Goal: Task Accomplishment & Management: Manage account settings

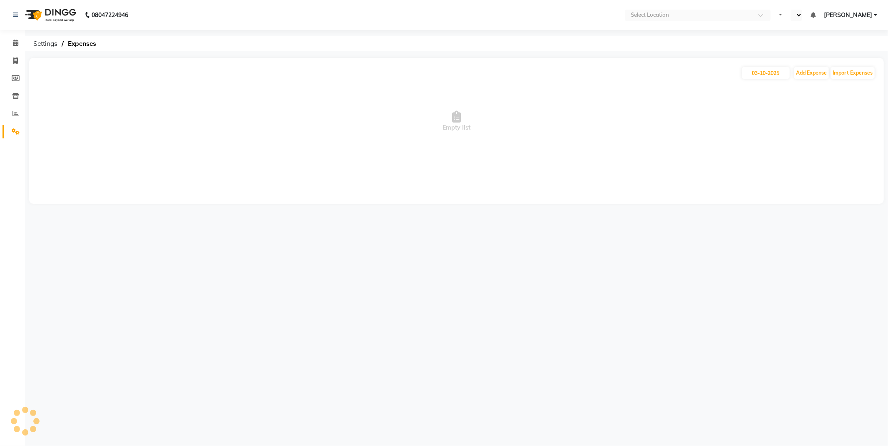
select select "en"
click at [762, 72] on input "03-10-2025" at bounding box center [766, 73] width 48 height 12
select select "10"
select select "2025"
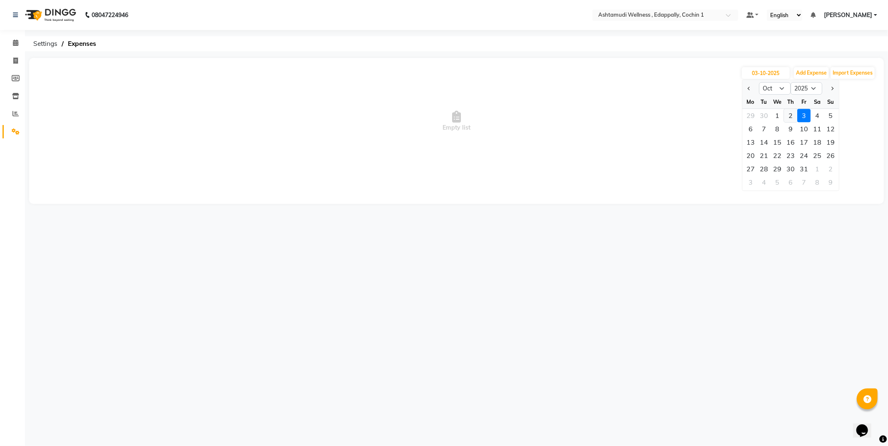
click at [785, 120] on div "2" at bounding box center [790, 115] width 13 height 13
type input "02-10-2025"
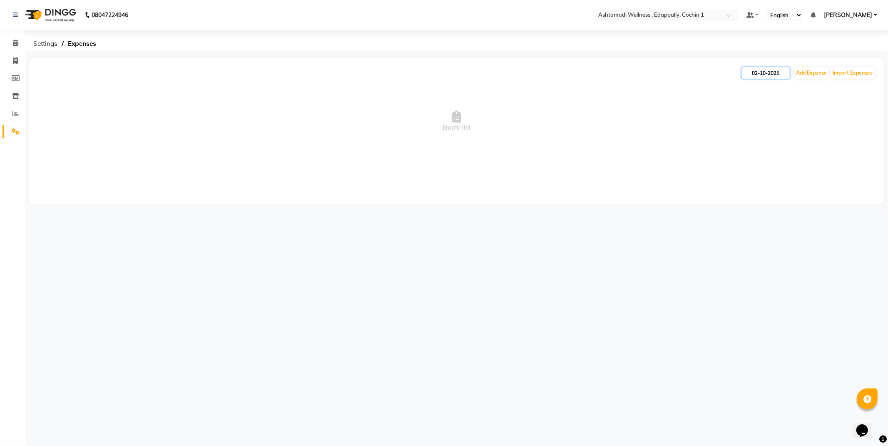
click at [757, 70] on input "02-10-2025" at bounding box center [766, 73] width 48 height 12
select select "10"
select select "2025"
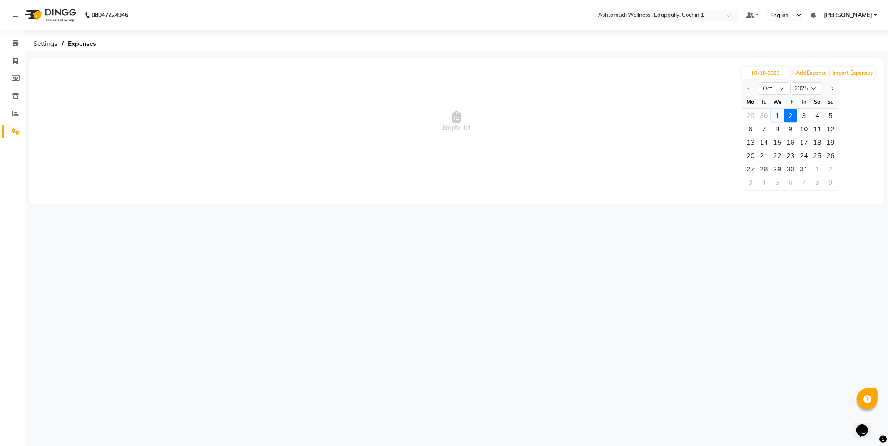
click at [781, 115] on div "1" at bounding box center [777, 115] width 13 height 13
type input "01-10-2025"
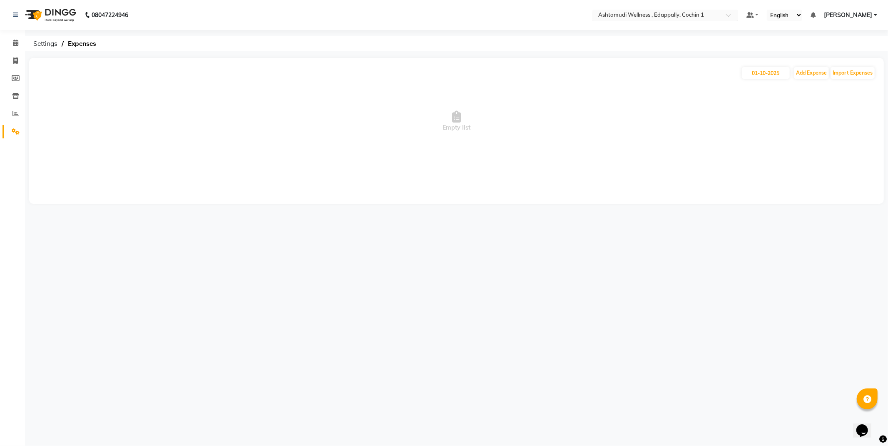
click at [726, 10] on div "Select Location × Ashtamudi Wellness , Edappally, Cochin 1" at bounding box center [666, 15] width 146 height 11
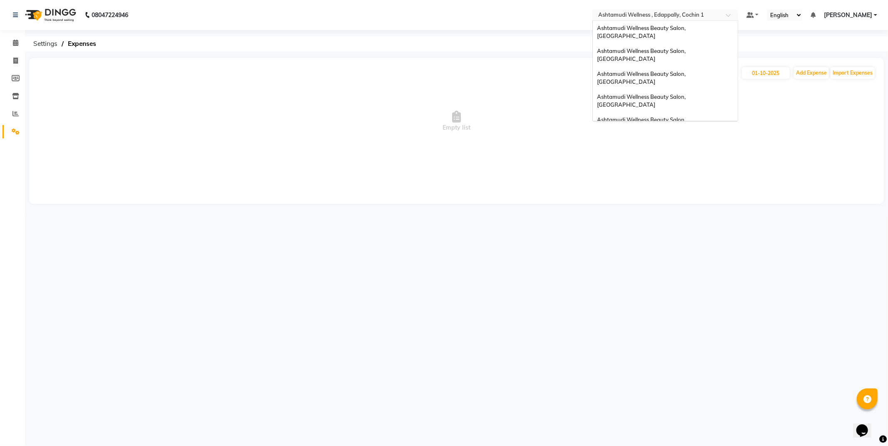
click at [706, 154] on span "Ashtamudi Wellness Beauty Salon, Trivandrum" at bounding box center [657, 157] width 120 height 7
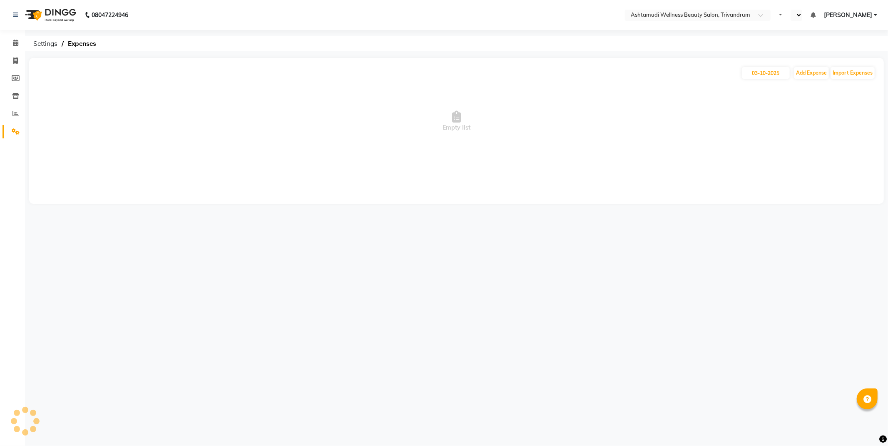
select select "en"
click at [767, 70] on input "03-10-2025" at bounding box center [766, 73] width 48 height 12
select select "10"
select select "2025"
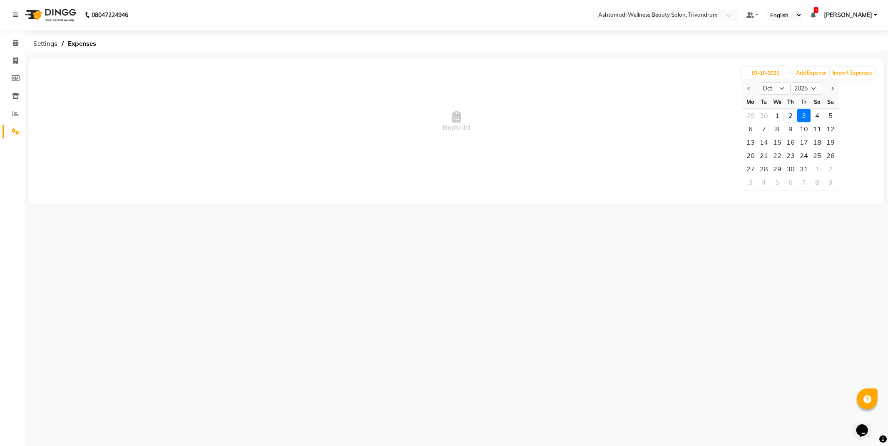
click at [790, 112] on div "2" at bounding box center [790, 115] width 13 height 13
type input "02-10-2025"
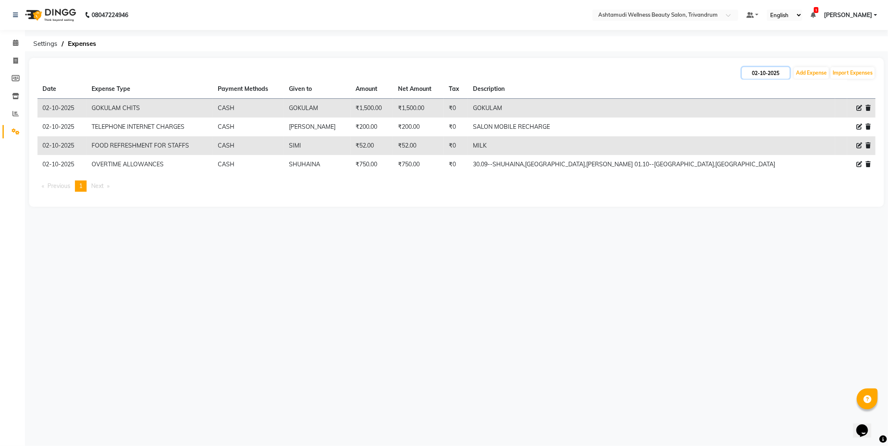
click at [760, 72] on input "02-10-2025" at bounding box center [766, 73] width 48 height 12
select select "10"
select select "2025"
click at [747, 88] on button "Previous month" at bounding box center [749, 88] width 7 height 13
select select "9"
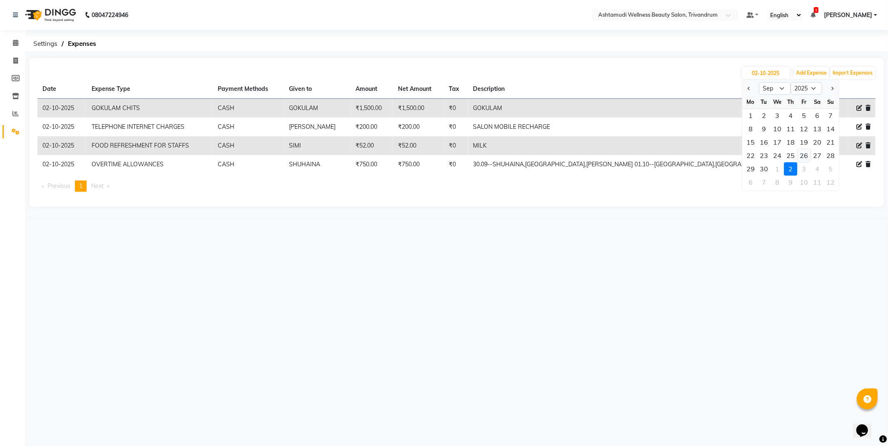
click at [810, 155] on div "26" at bounding box center [803, 155] width 13 height 13
type input "26-09-2025"
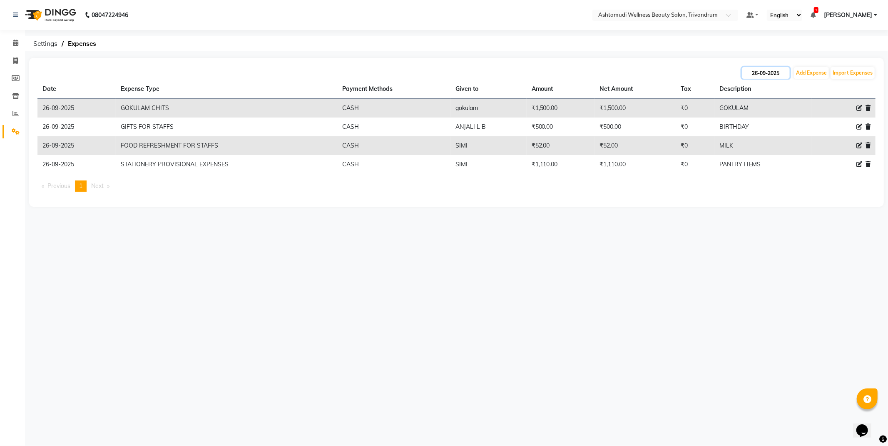
click at [768, 77] on input "26-09-2025" at bounding box center [766, 73] width 48 height 12
select select "9"
select select "2025"
click at [819, 155] on div "27" at bounding box center [817, 155] width 13 height 13
type input "[DATE]"
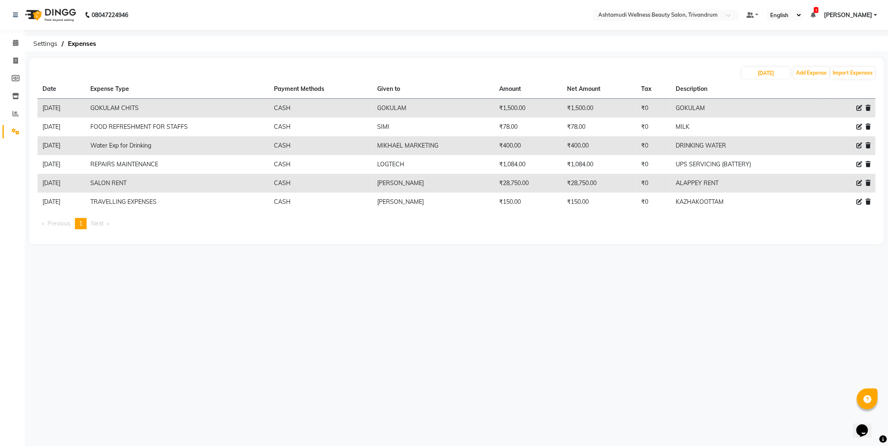
drag, startPoint x: 677, startPoint y: 184, endPoint x: 730, endPoint y: 181, distance: 53.9
click at [730, 181] on td "ALAPPEY RENT" at bounding box center [744, 183] width 146 height 19
click at [742, 182] on td "ALAPPEY RENT" at bounding box center [744, 183] width 146 height 19
drag, startPoint x: 508, startPoint y: 184, endPoint x: 561, endPoint y: 184, distance: 52.1
click at [561, 184] on td "₹28,750.00" at bounding box center [528, 183] width 68 height 19
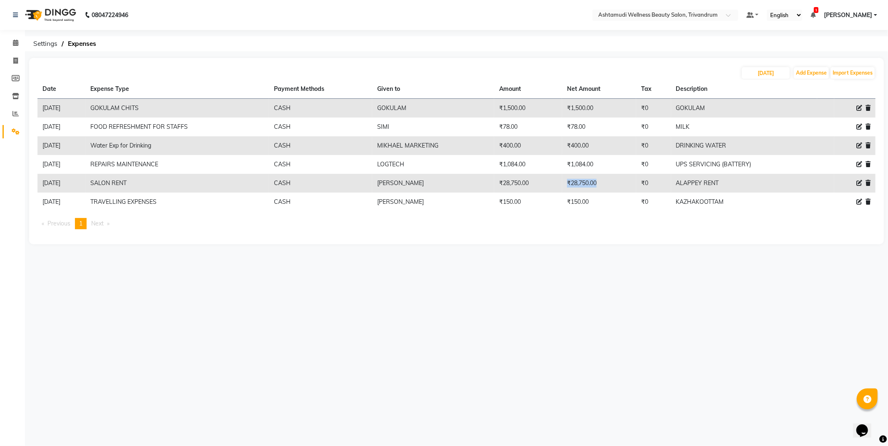
drag, startPoint x: 577, startPoint y: 180, endPoint x: 617, endPoint y: 184, distance: 40.2
click at [617, 184] on td "₹28,750.00" at bounding box center [599, 183] width 74 height 19
click at [760, 176] on td "ALAPPEY RENT" at bounding box center [744, 183] width 146 height 19
drag, startPoint x: 513, startPoint y: 203, endPoint x: 531, endPoint y: 204, distance: 18.0
click at [529, 203] on td "₹150.00" at bounding box center [528, 201] width 68 height 19
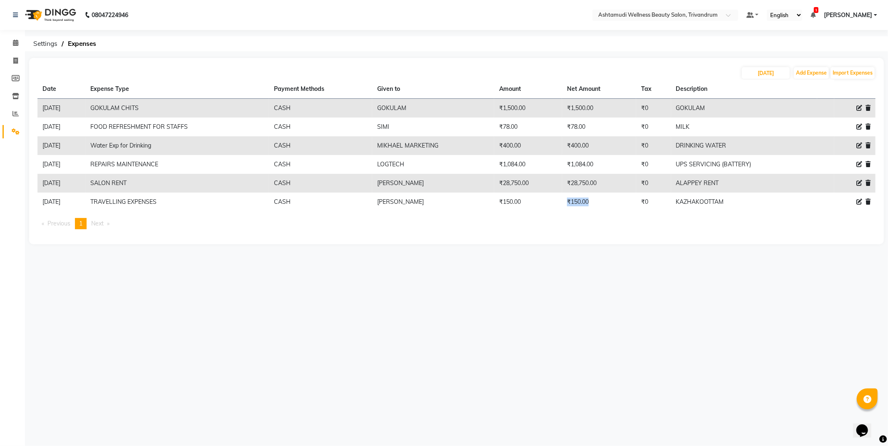
drag, startPoint x: 576, startPoint y: 198, endPoint x: 597, endPoint y: 201, distance: 21.4
click at [597, 201] on td "₹150.00" at bounding box center [599, 201] width 74 height 19
click at [628, 197] on td "₹150.00" at bounding box center [599, 201] width 74 height 19
click at [762, 72] on input "[DATE]" at bounding box center [766, 73] width 48 height 12
select select "9"
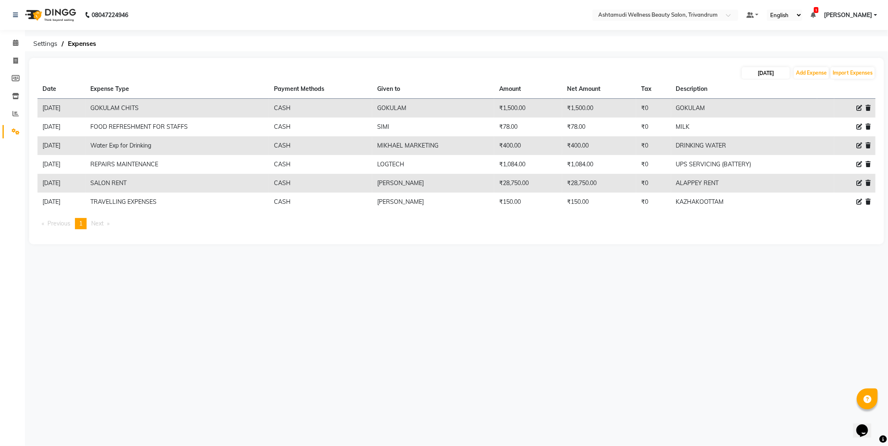
select select "2025"
click at [833, 157] on div "28" at bounding box center [830, 155] width 13 height 13
type input "[DATE]"
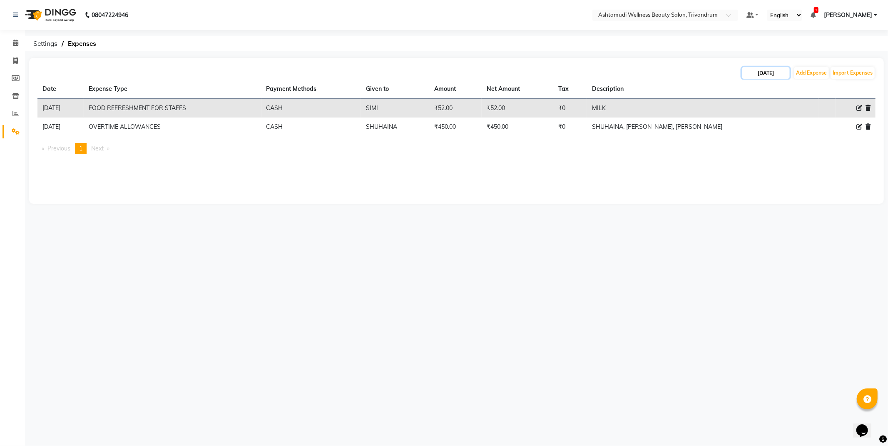
click at [777, 68] on input "[DATE]" at bounding box center [766, 73] width 48 height 12
select select "9"
select select "2025"
click at [754, 167] on div "29" at bounding box center [750, 168] width 13 height 13
type input "29-09-2025"
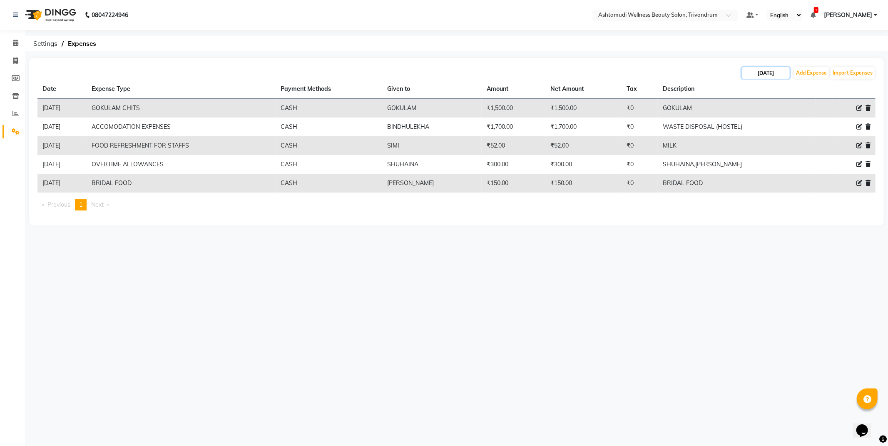
click at [760, 70] on input "29-09-2025" at bounding box center [766, 73] width 48 height 12
select select "9"
select select "2025"
click at [765, 172] on div "30" at bounding box center [763, 168] width 13 height 13
type input "30-09-2025"
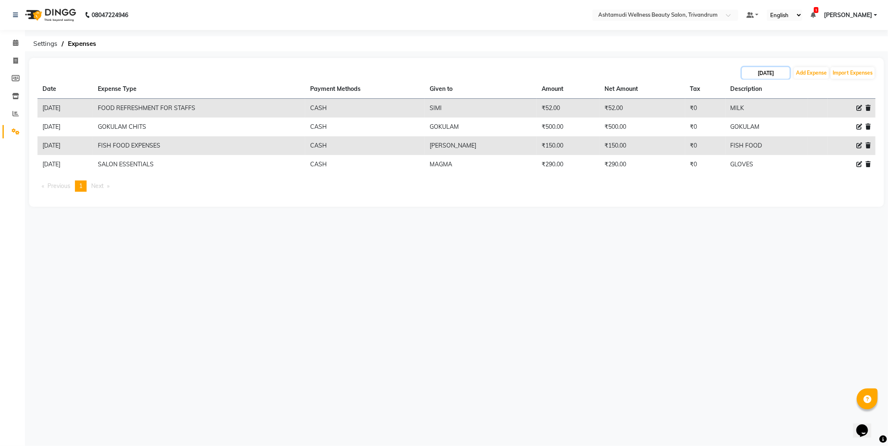
click at [754, 74] on input "30-09-2025" at bounding box center [766, 73] width 48 height 12
select select "9"
select select "2025"
click at [832, 89] on span "Next month" at bounding box center [831, 88] width 3 height 3
select select "10"
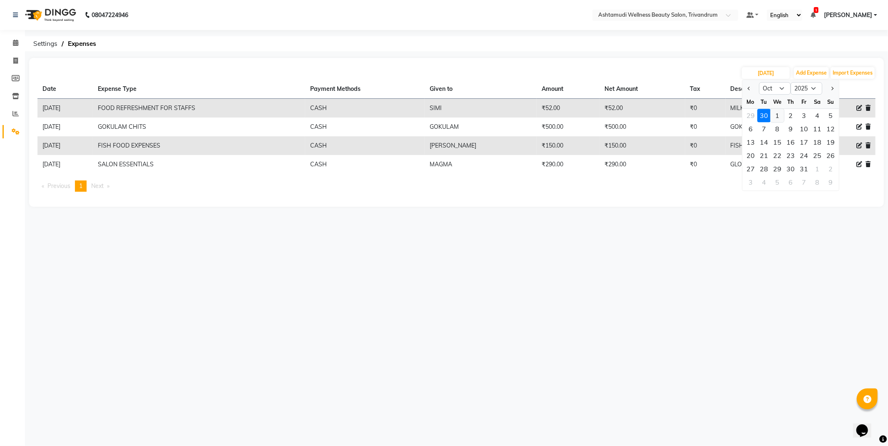
click at [781, 115] on div "1" at bounding box center [777, 115] width 13 height 13
type input "01-10-2025"
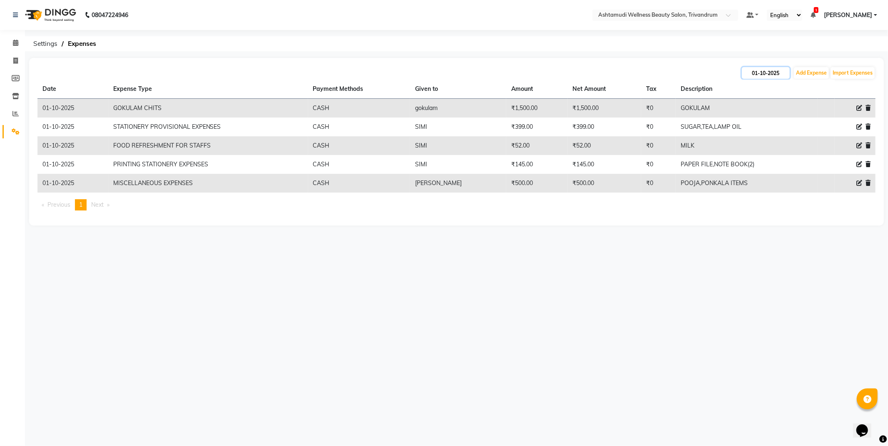
click at [765, 70] on input "01-10-2025" at bounding box center [766, 73] width 48 height 12
select select "10"
select select "2025"
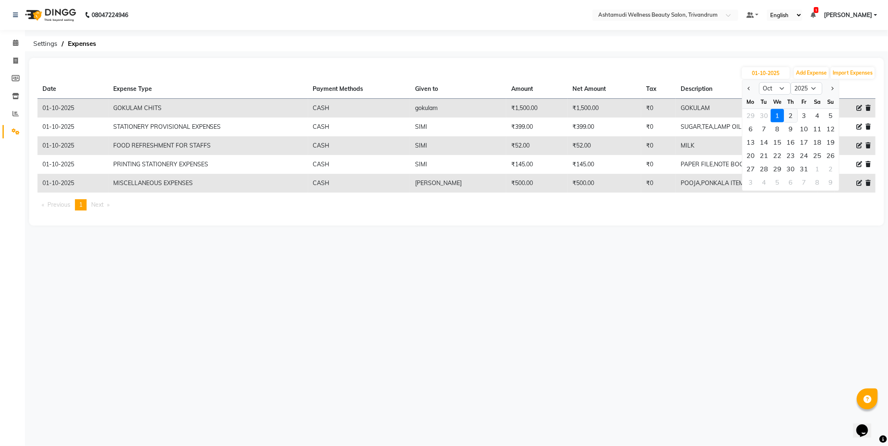
click at [786, 114] on div "2" at bounding box center [790, 115] width 13 height 13
type input "02-10-2025"
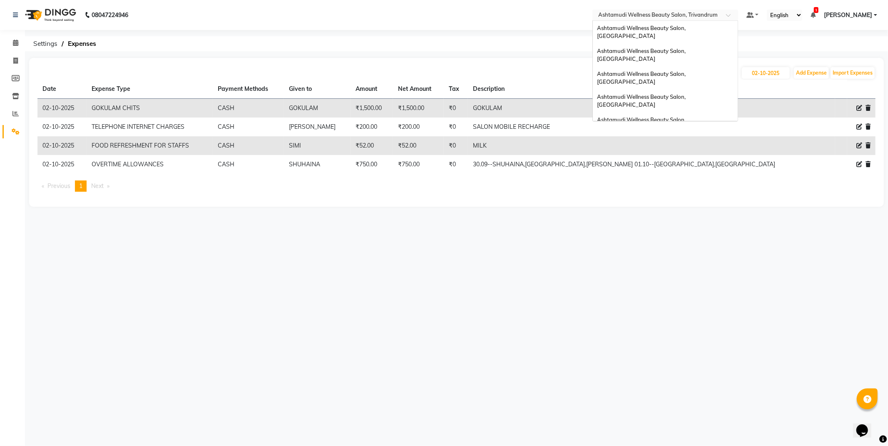
click at [704, 12] on input "text" at bounding box center [657, 16] width 121 height 8
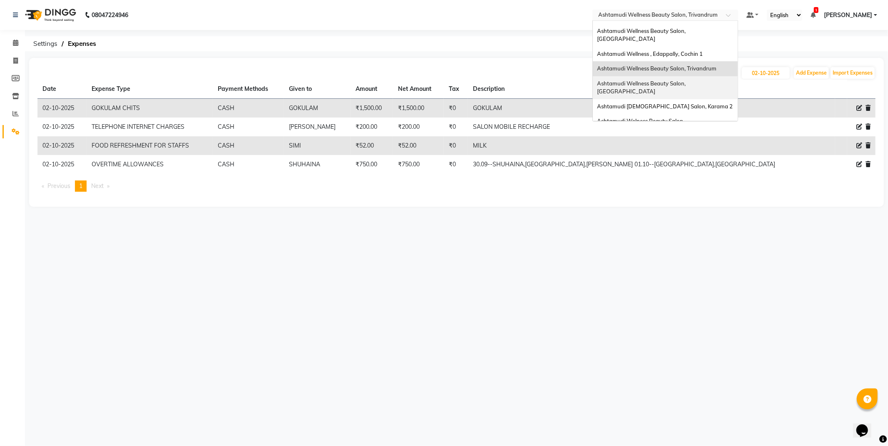
click at [687, 80] on span "Ashtamudi Wellness Beauty Salon, Thiruvalla" at bounding box center [642, 87] width 90 height 15
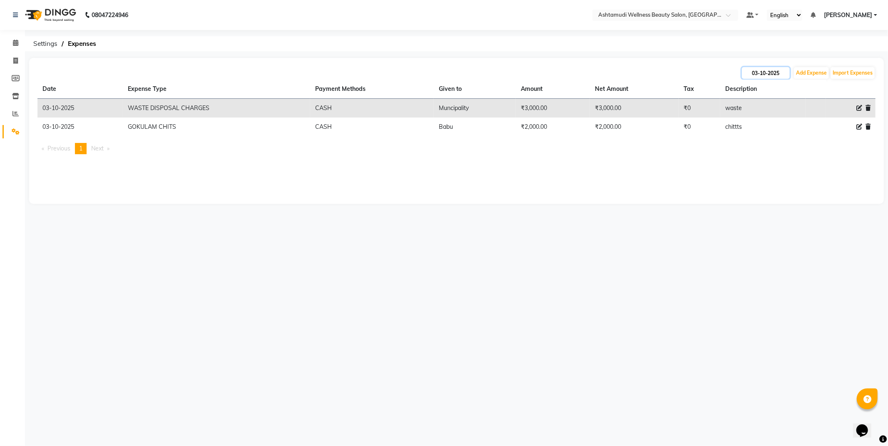
click at [758, 72] on input "03-10-2025" at bounding box center [766, 73] width 48 height 12
select select "10"
select select "2025"
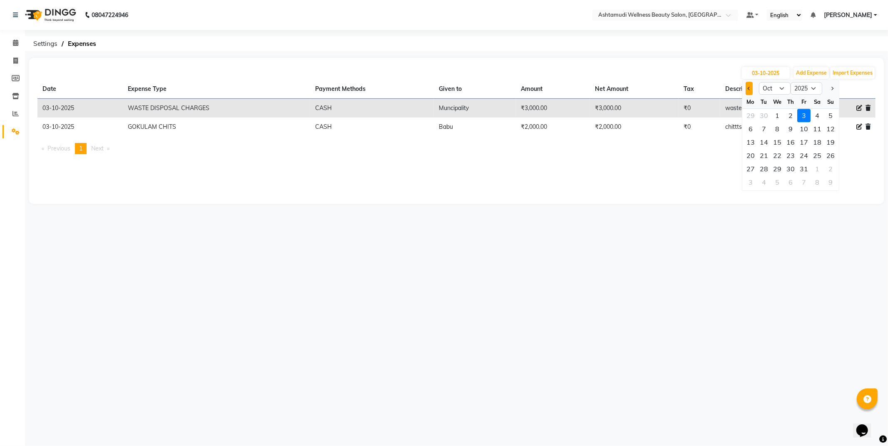
click at [747, 86] on button "Previous month" at bounding box center [749, 88] width 7 height 13
select select "9"
click at [817, 152] on div "27" at bounding box center [817, 155] width 13 height 13
type input "[DATE]"
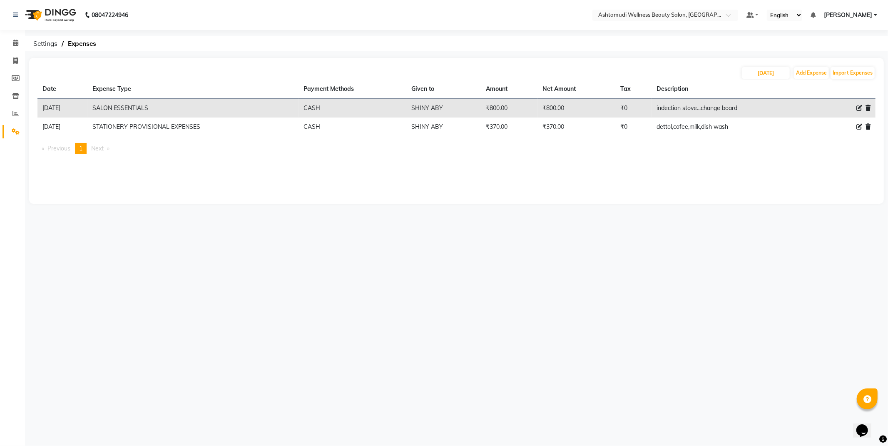
click at [859, 105] on icon at bounding box center [860, 108] width 6 height 6
select select "6184"
select select "1"
select select "3465"
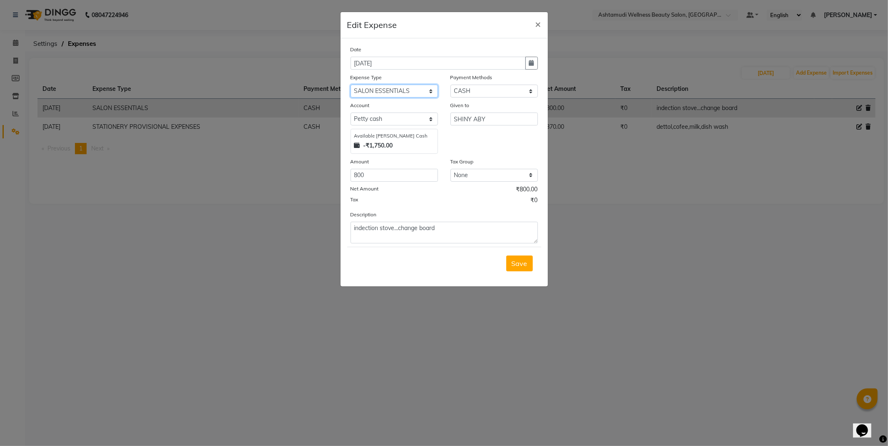
click at [411, 89] on select "Select ACCOMODATION EXPENSES ADVERTISEMENT SALES PROMOTIONAL EXPENSES Bonus BRI…" at bounding box center [394, 91] width 87 height 13
select select "6236"
click at [351, 85] on select "Select ACCOMODATION EXPENSES ADVERTISEMENT SALES PROMOTIONAL EXPENSES Bonus BRI…" at bounding box center [394, 91] width 87 height 13
click at [532, 28] on button "×" at bounding box center [538, 23] width 19 height 23
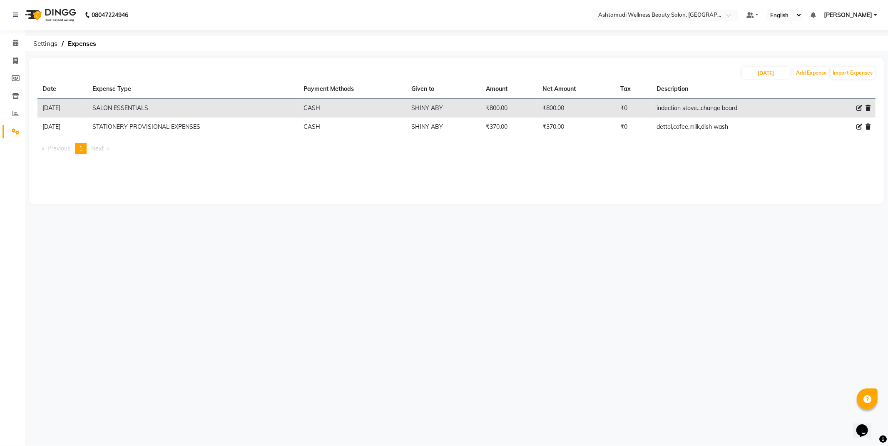
click at [861, 105] on icon at bounding box center [860, 108] width 6 height 6
select select "6184"
select select "1"
select select "3465"
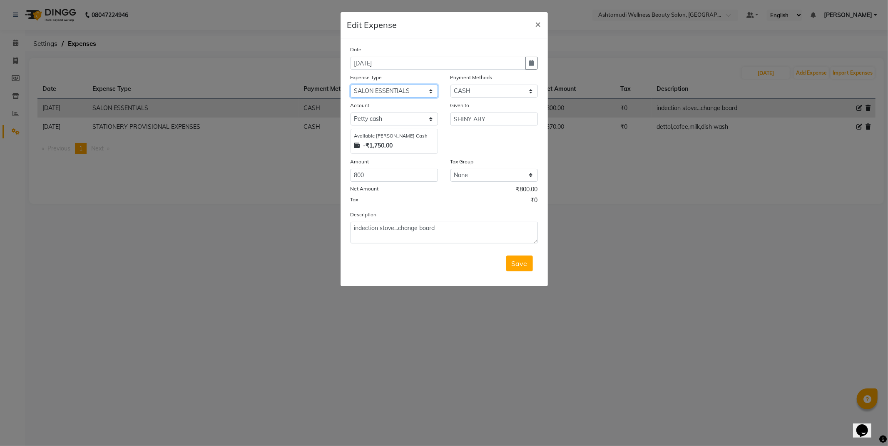
click at [402, 93] on select "Select ACCOMODATION EXPENSES ADVERTISEMENT SALES PROMOTIONAL EXPENSES Bonus BRI…" at bounding box center [394, 91] width 87 height 13
select select "6233"
click at [351, 85] on select "Select ACCOMODATION EXPENSES ADVERTISEMENT SALES PROMOTIONAL EXPENSES Bonus BRI…" at bounding box center [394, 91] width 87 height 13
click at [506, 269] on button "Save" at bounding box center [519, 263] width 27 height 16
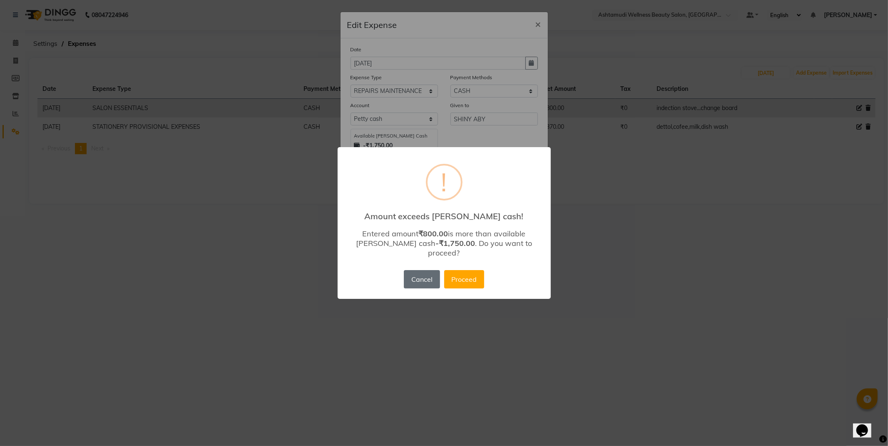
click at [431, 277] on button "Cancel" at bounding box center [422, 279] width 36 height 18
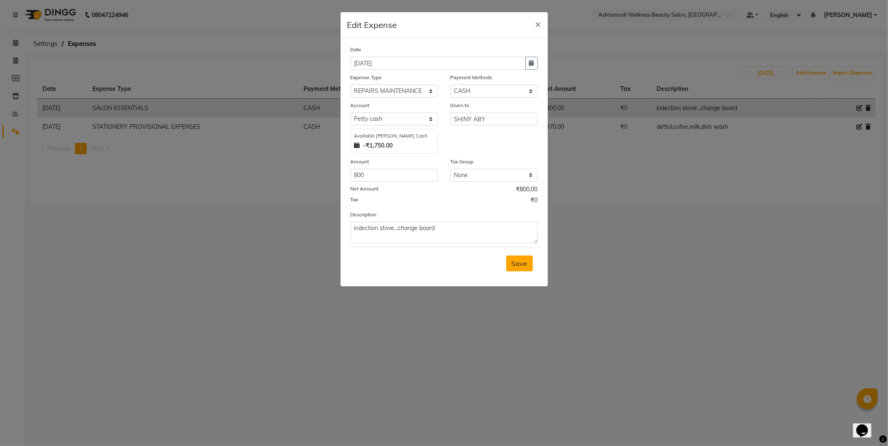
click at [526, 267] on span "Save" at bounding box center [520, 263] width 16 height 8
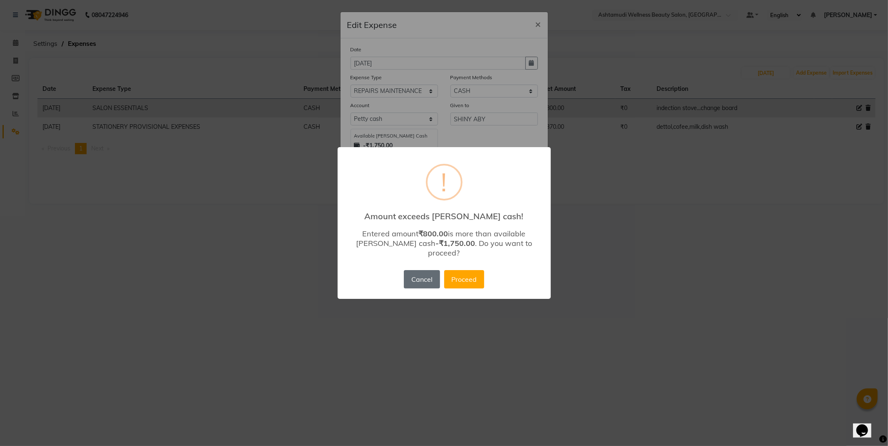
click at [415, 277] on button "Cancel" at bounding box center [422, 279] width 36 height 18
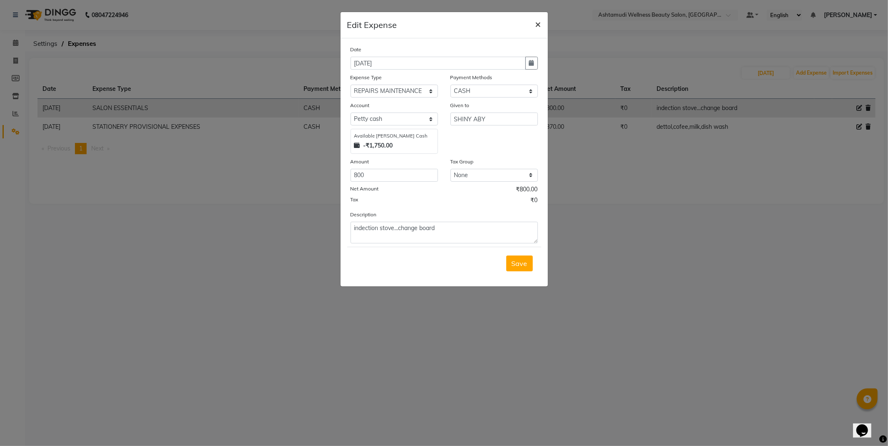
click at [539, 21] on span "×" at bounding box center [539, 23] width 6 height 12
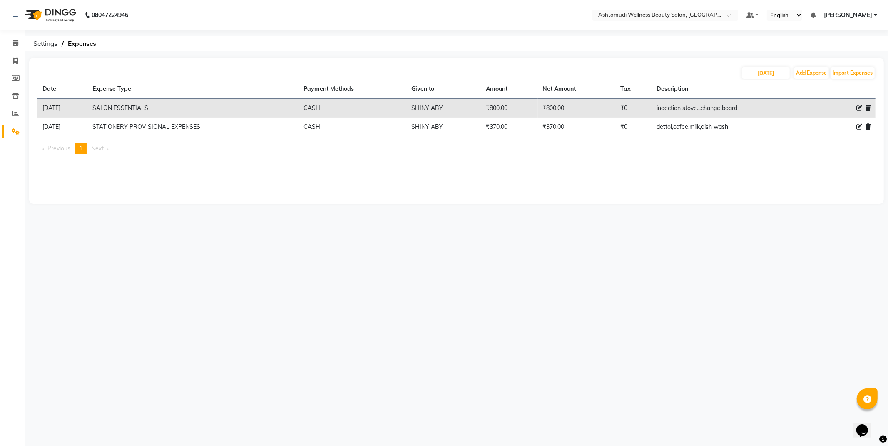
click at [857, 106] on icon at bounding box center [860, 108] width 6 height 6
select select "6184"
select select "1"
select select "3465"
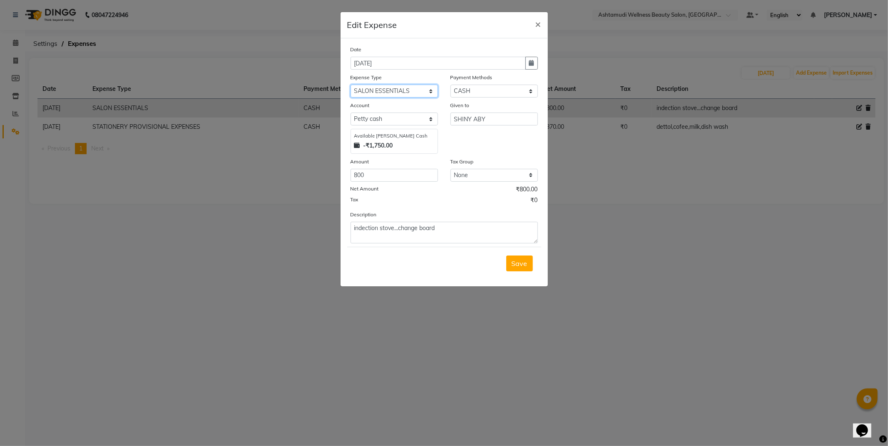
click at [393, 91] on select "Select ACCOMODATION EXPENSES ADVERTISEMENT SALES PROMOTIONAL EXPENSES Bonus BRI…" at bounding box center [394, 91] width 87 height 13
select select "6233"
click at [351, 85] on select "Select ACCOMODATION EXPENSES ADVERTISEMENT SALES PROMOTIONAL EXPENSES Bonus BRI…" at bounding box center [394, 91] width 87 height 13
click at [533, 268] on div "Save" at bounding box center [444, 263] width 194 height 33
click at [525, 267] on span "Save" at bounding box center [520, 263] width 16 height 8
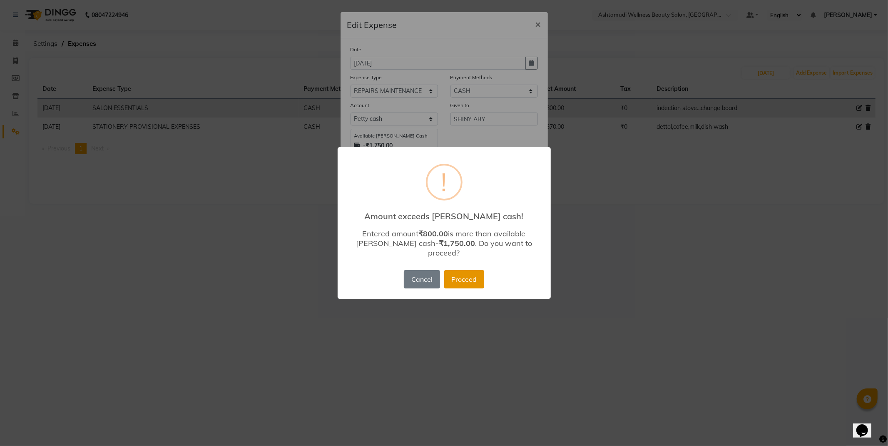
click at [473, 272] on button "Proceed" at bounding box center [464, 279] width 40 height 18
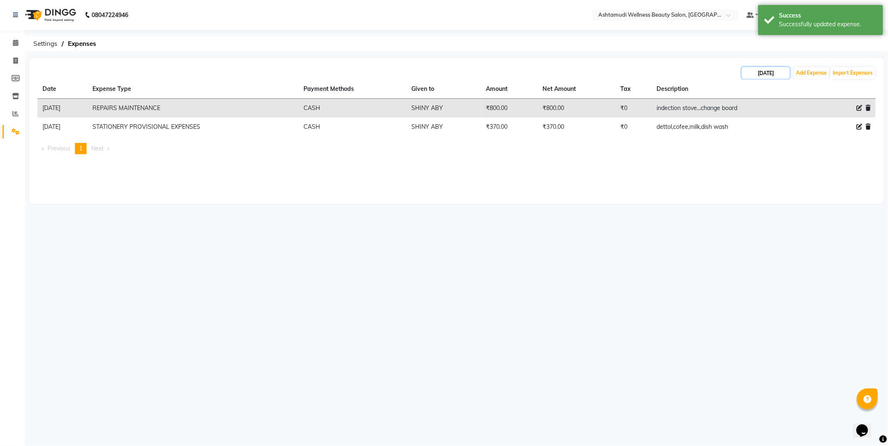
click at [775, 68] on input "[DATE]" at bounding box center [766, 73] width 48 height 12
select select "9"
select select "2025"
click at [827, 157] on div "28" at bounding box center [830, 155] width 13 height 13
type input "28-09-2025"
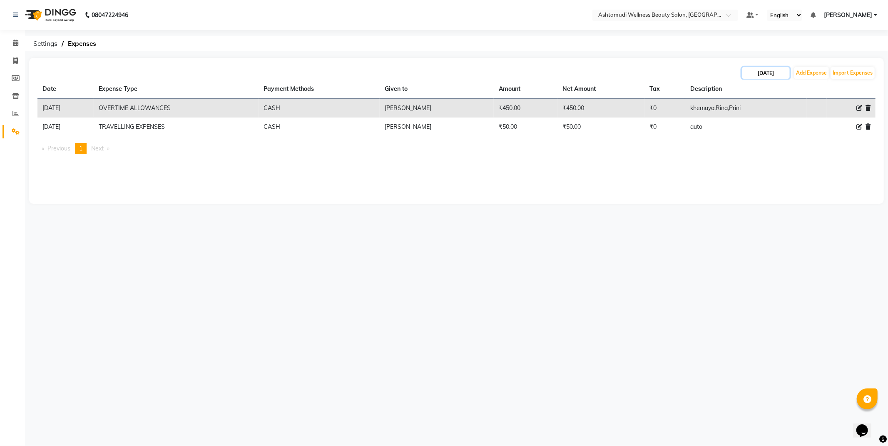
click at [756, 68] on input "28-09-2025" at bounding box center [766, 73] width 48 height 12
select select "9"
select select "2025"
click at [818, 156] on div "27" at bounding box center [817, 155] width 13 height 13
type input "[DATE]"
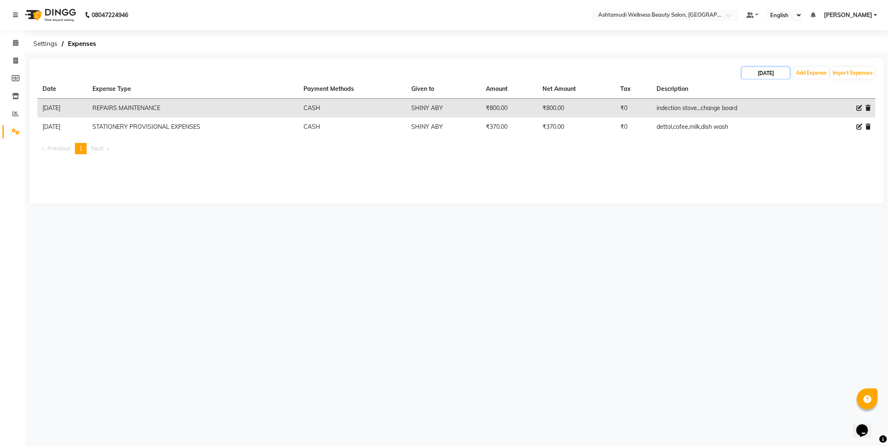
click at [759, 70] on input "[DATE]" at bounding box center [766, 73] width 48 height 12
select select "9"
select select "2025"
click at [830, 157] on div "28" at bounding box center [830, 155] width 13 height 13
type input "28-09-2025"
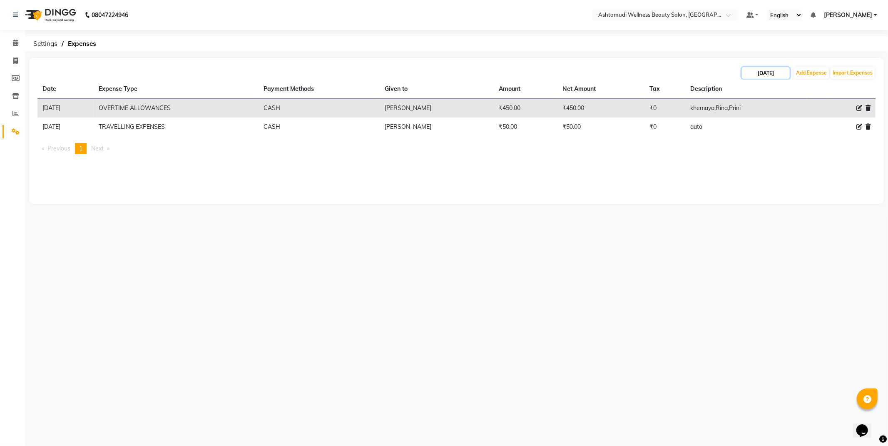
click at [772, 67] on input "28-09-2025" at bounding box center [766, 73] width 48 height 12
select select "9"
select select "2025"
click at [752, 169] on div "29" at bounding box center [750, 168] width 13 height 13
type input "29-09-2025"
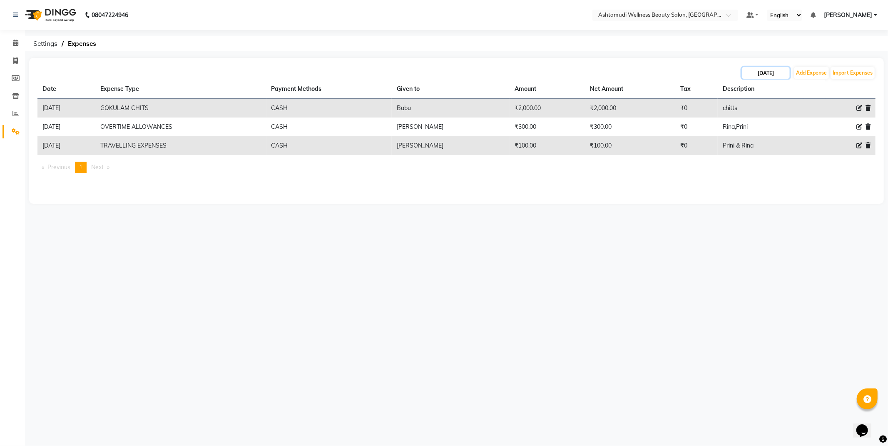
click at [765, 77] on input "29-09-2025" at bounding box center [766, 73] width 48 height 12
select select "9"
select select "2025"
click at [764, 168] on div "30" at bounding box center [763, 168] width 13 height 13
type input "30-09-2025"
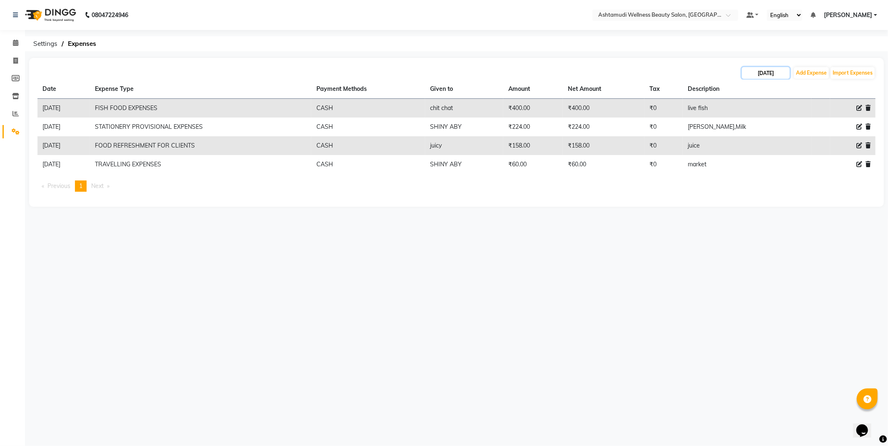
click at [765, 70] on input "30-09-2025" at bounding box center [766, 73] width 48 height 12
select select "9"
select select "2025"
click at [830, 86] on button "Next month" at bounding box center [832, 88] width 7 height 13
select select "10"
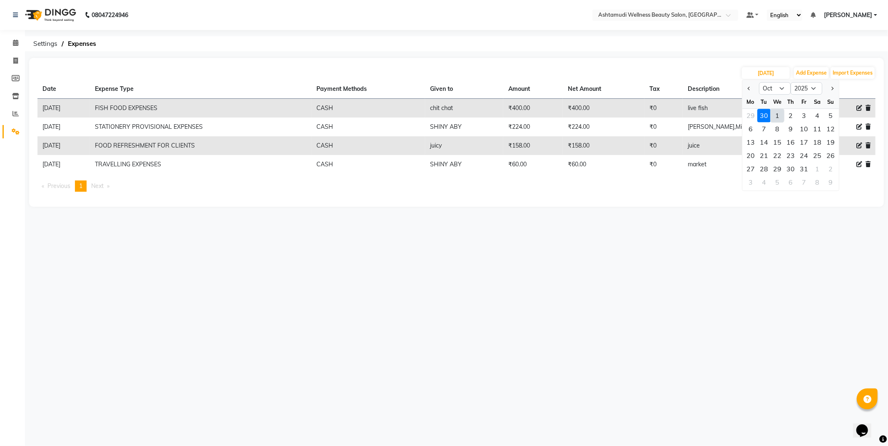
click at [777, 113] on div "1" at bounding box center [777, 115] width 13 height 13
type input "01-10-2025"
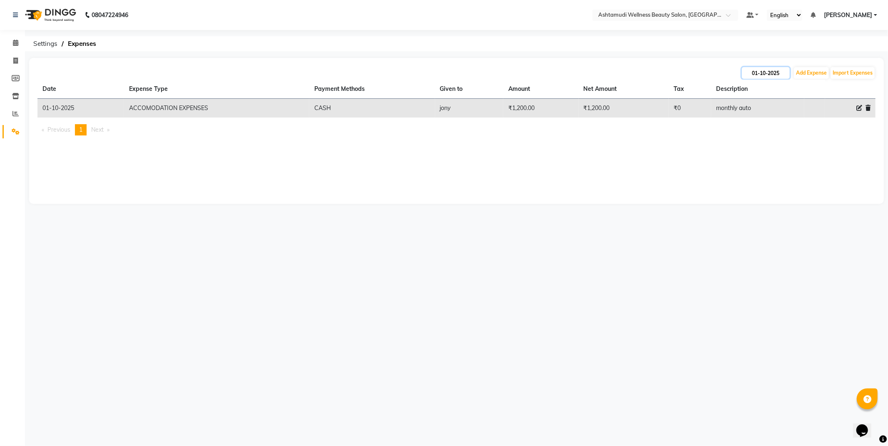
click at [772, 71] on input "01-10-2025" at bounding box center [766, 73] width 48 height 12
select select "10"
select select "2025"
click at [789, 117] on div "2" at bounding box center [790, 115] width 13 height 13
type input "02-10-2025"
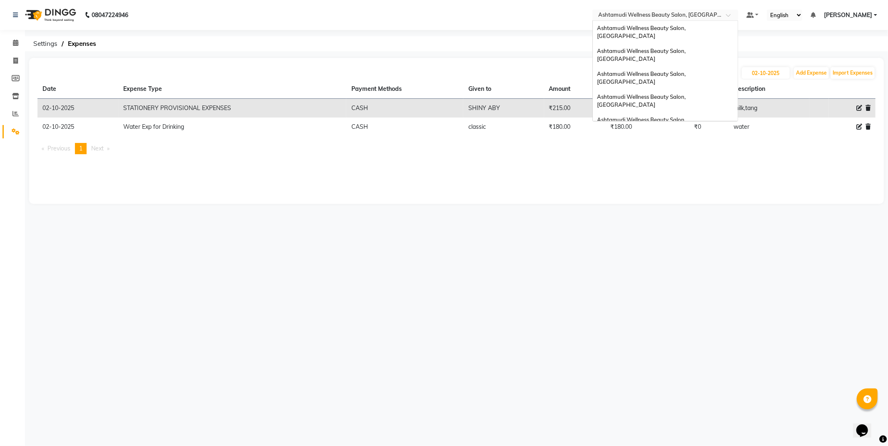
click at [711, 18] on div "Select Location × Ashtamudi Wellness Beauty Salon, Thiruvalla" at bounding box center [666, 15] width 146 height 11
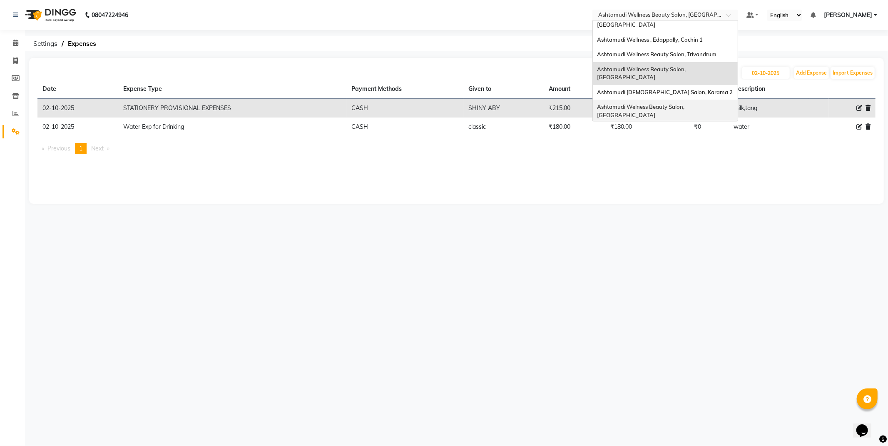
click at [686, 103] on span "Ashtamudi Welness Beauty Salon, [GEOGRAPHIC_DATA]" at bounding box center [641, 110] width 89 height 15
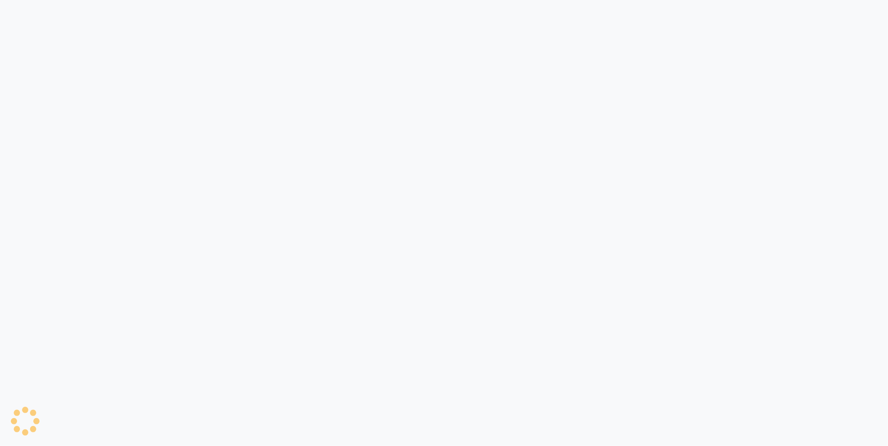
click at [773, 73] on div at bounding box center [444, 223] width 888 height 446
select select "en"
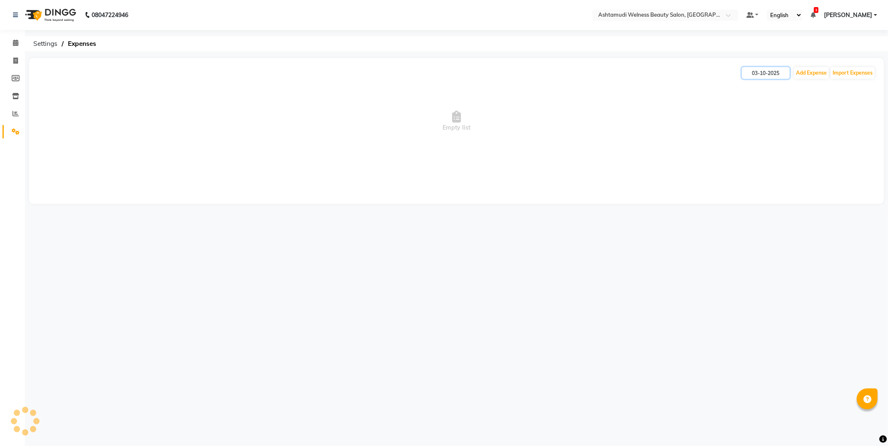
click at [773, 73] on input "03-10-2025" at bounding box center [766, 73] width 48 height 12
select select "10"
select select "2025"
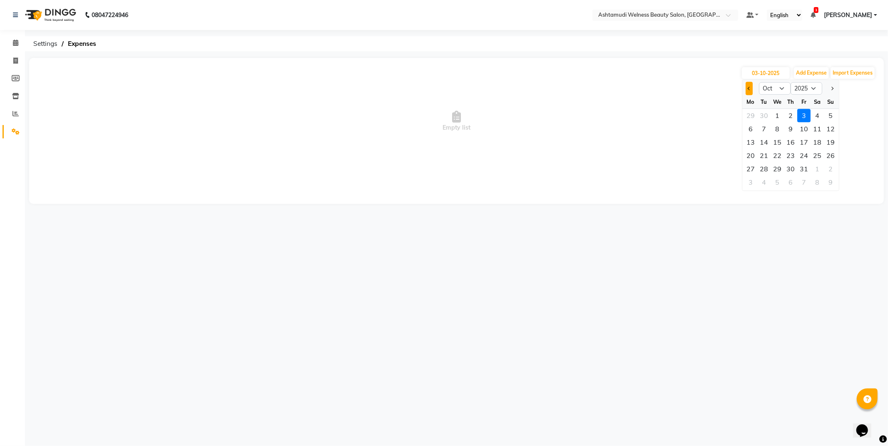
click at [748, 85] on button "Previous month" at bounding box center [749, 88] width 7 height 13
select select "9"
click at [815, 157] on div "27" at bounding box center [817, 155] width 13 height 13
type input "[DATE]"
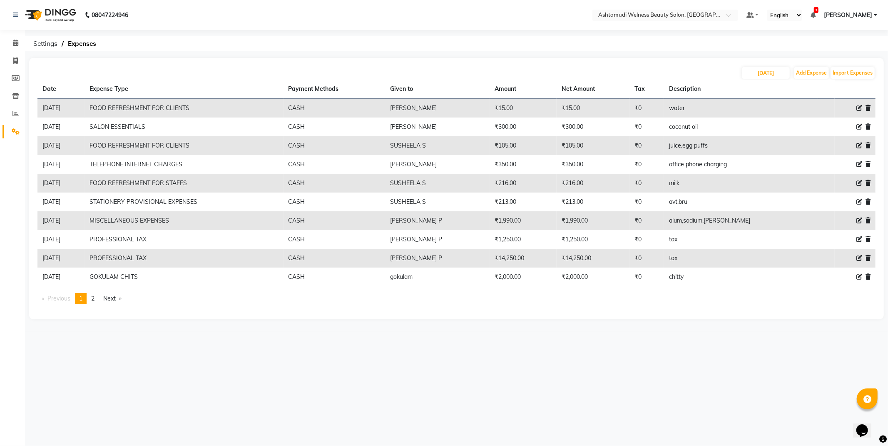
click at [857, 238] on icon at bounding box center [860, 239] width 6 height 6
select select "12449"
select select "1"
select select "3351"
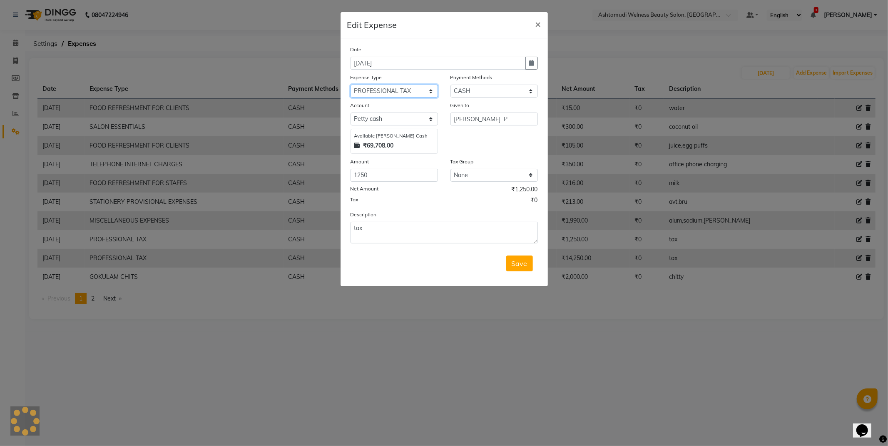
click at [403, 90] on select "Select ACCOMODATION EXPENSES ADVERTISEMENT SALES PROMOTIONAL EXPENSES Bonus BRI…" at bounding box center [394, 91] width 87 height 13
select select "6228"
click at [351, 85] on select "Select ACCOMODATION EXPENSES ADVERTISEMENT SALES PROMOTIONAL EXPENSES Bonus BRI…" at bounding box center [394, 91] width 87 height 13
click at [519, 264] on span "Save" at bounding box center [520, 263] width 16 height 8
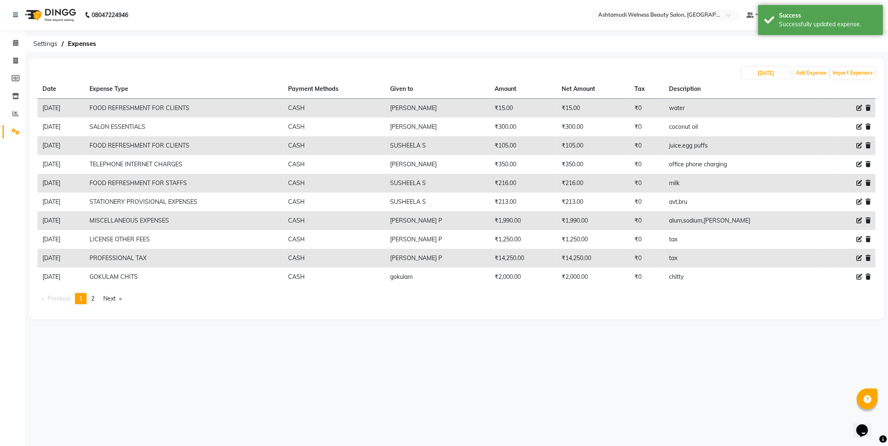
click at [859, 257] on icon at bounding box center [860, 258] width 6 height 6
select select "12449"
select select "1"
select select "3351"
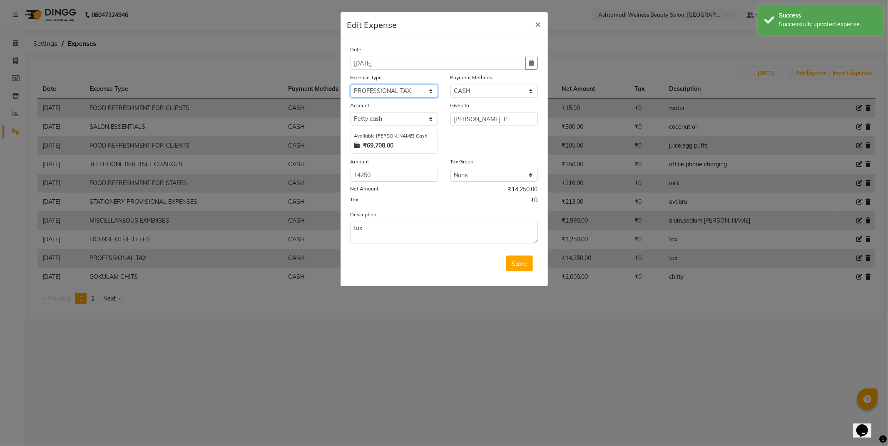
click at [409, 85] on select "Select ACCOMODATION EXPENSES ADVERTISEMENT SALES PROMOTIONAL EXPENSES Bonus BRI…" at bounding box center [394, 91] width 87 height 13
select select "6228"
click at [351, 85] on select "Select ACCOMODATION EXPENSES ADVERTISEMENT SALES PROMOTIONAL EXPENSES Bonus BRI…" at bounding box center [394, 91] width 87 height 13
click at [518, 271] on button "Save" at bounding box center [519, 263] width 27 height 16
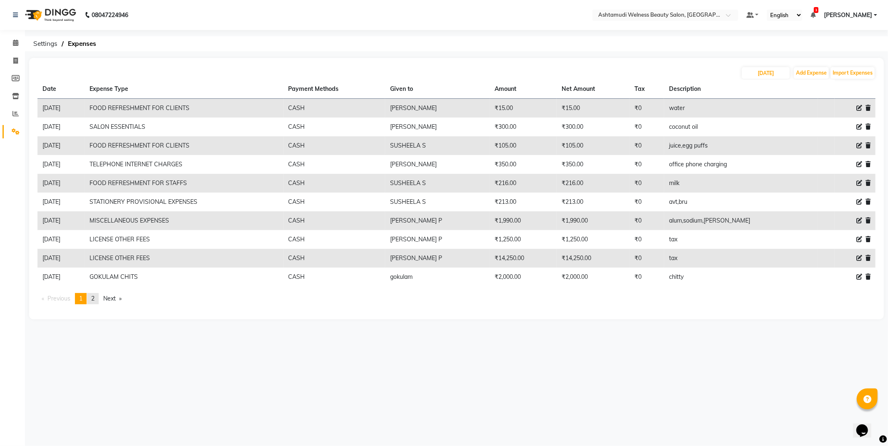
click at [93, 297] on span "2" at bounding box center [92, 297] width 3 height 7
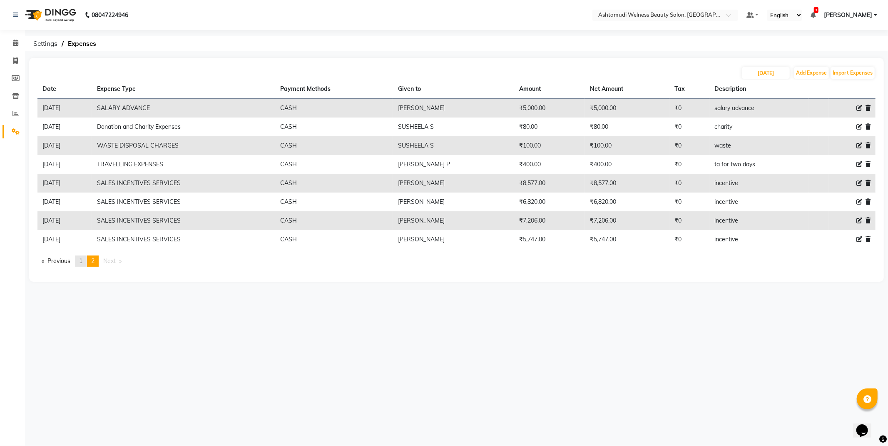
click at [82, 261] on span "1" at bounding box center [80, 260] width 3 height 7
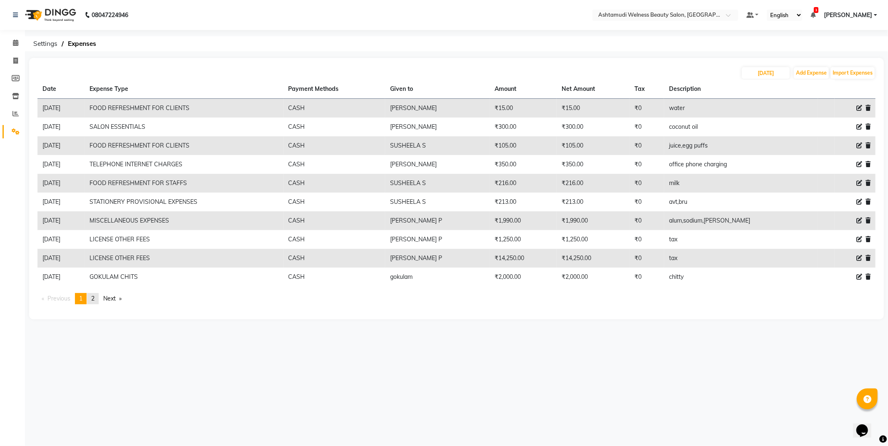
click at [94, 297] on span "2" at bounding box center [92, 297] width 3 height 7
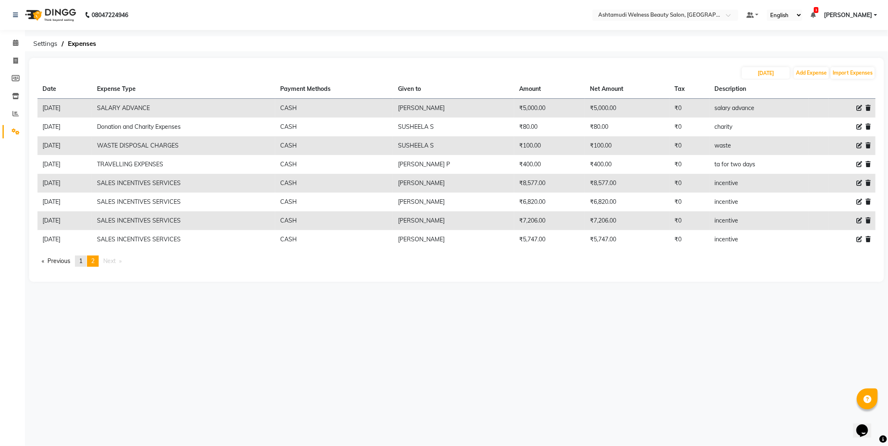
click at [82, 260] on span "1" at bounding box center [80, 260] width 3 height 7
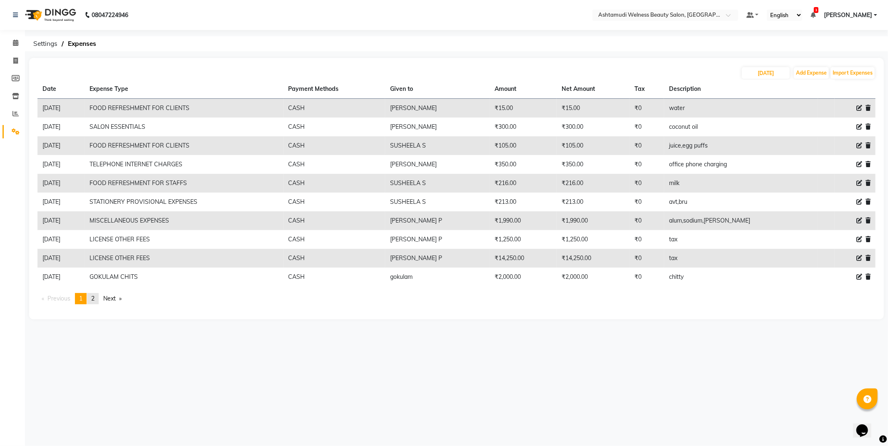
click at [95, 301] on span "2" at bounding box center [92, 297] width 3 height 7
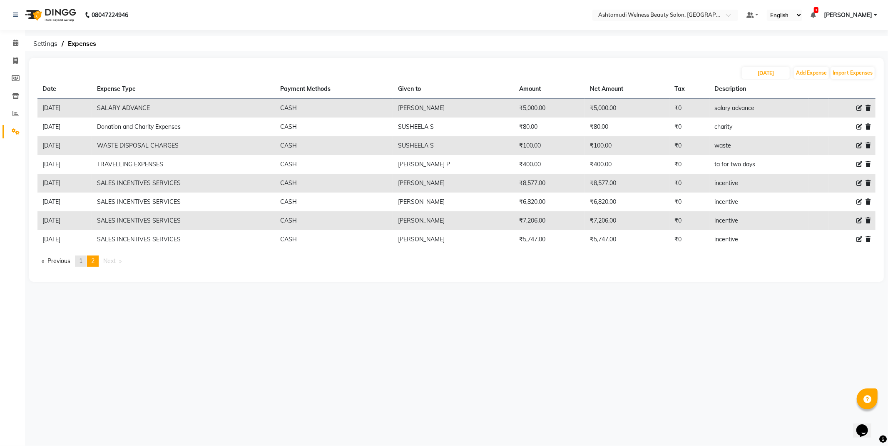
click at [80, 260] on span "1" at bounding box center [80, 260] width 3 height 7
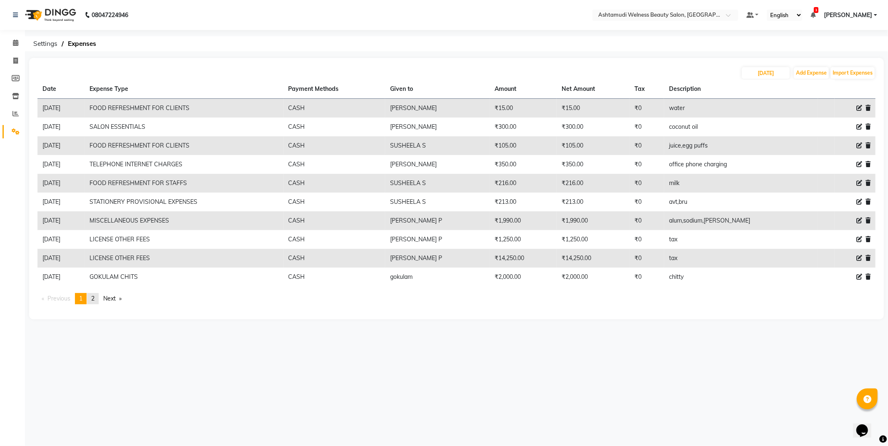
click at [90, 301] on link "page 2" at bounding box center [93, 298] width 12 height 11
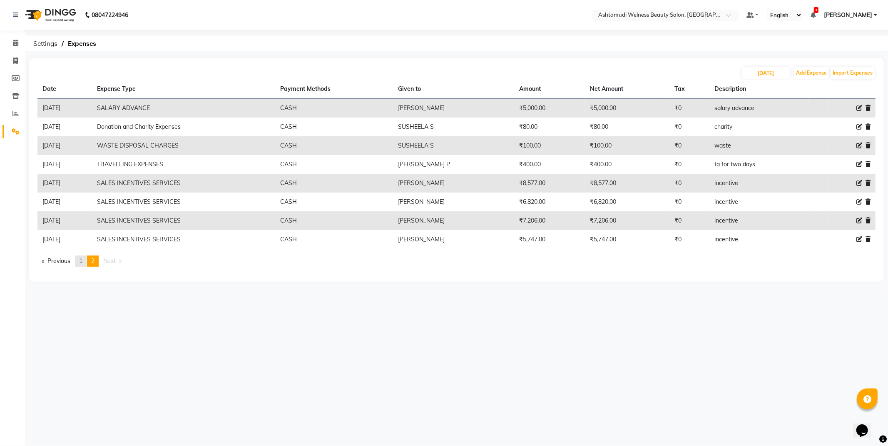
click at [80, 261] on link "page 1" at bounding box center [81, 260] width 12 height 11
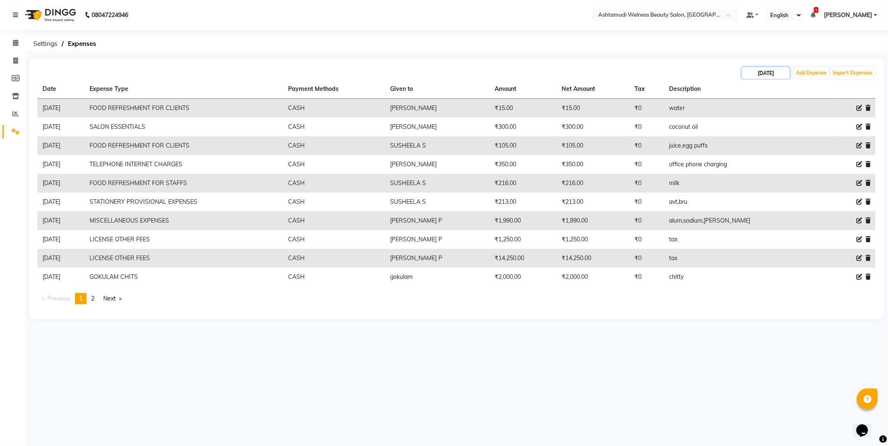
click at [760, 70] on input "[DATE]" at bounding box center [766, 73] width 48 height 12
select select "9"
select select "2025"
click at [831, 155] on div "28" at bounding box center [830, 155] width 13 height 13
type input "[DATE]"
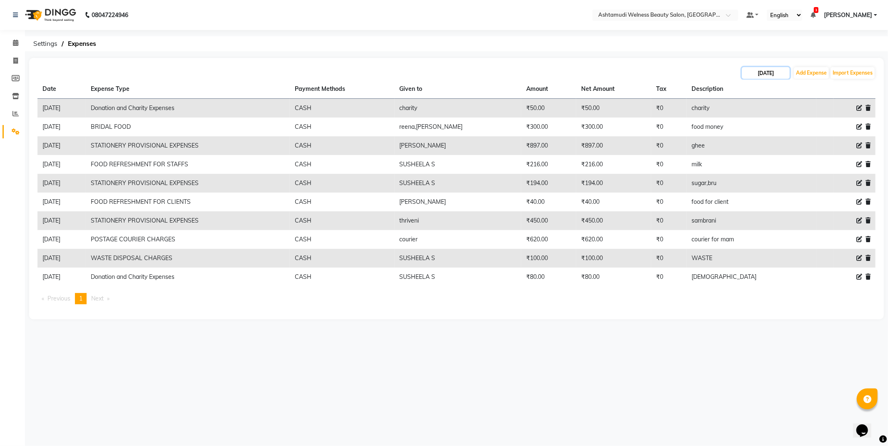
click at [784, 67] on input "[DATE]" at bounding box center [766, 73] width 48 height 12
select select "9"
select select "2025"
click at [755, 172] on div "29" at bounding box center [750, 168] width 13 height 13
type input "[DATE]"
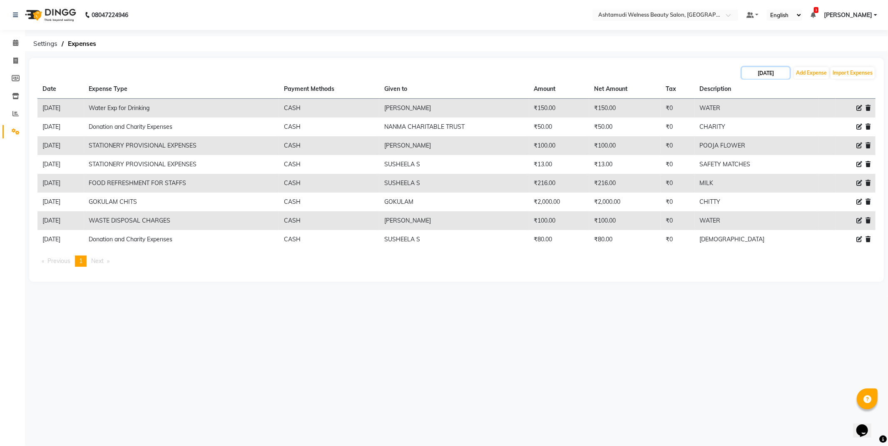
click at [780, 71] on input "[DATE]" at bounding box center [766, 73] width 48 height 12
select select "9"
select select "2025"
click at [833, 156] on div "28" at bounding box center [830, 155] width 13 height 13
type input "[DATE]"
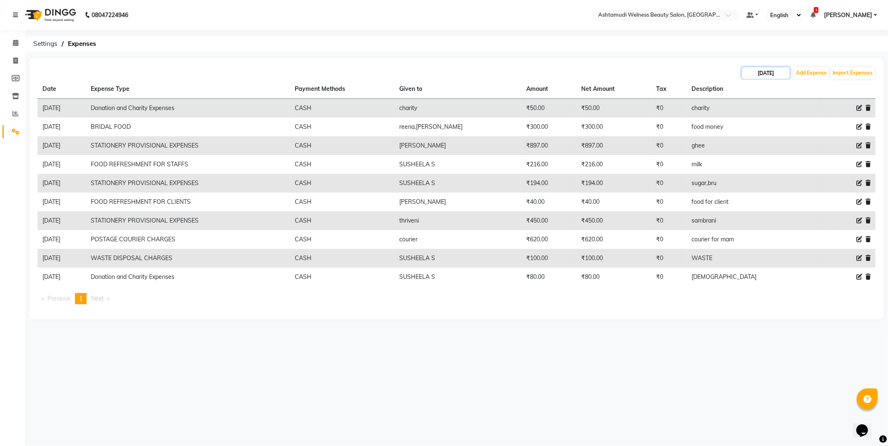
click at [757, 77] on input "[DATE]" at bounding box center [766, 73] width 48 height 12
select select "9"
select select "2025"
click at [752, 169] on div "29" at bounding box center [750, 168] width 13 height 13
type input "[DATE]"
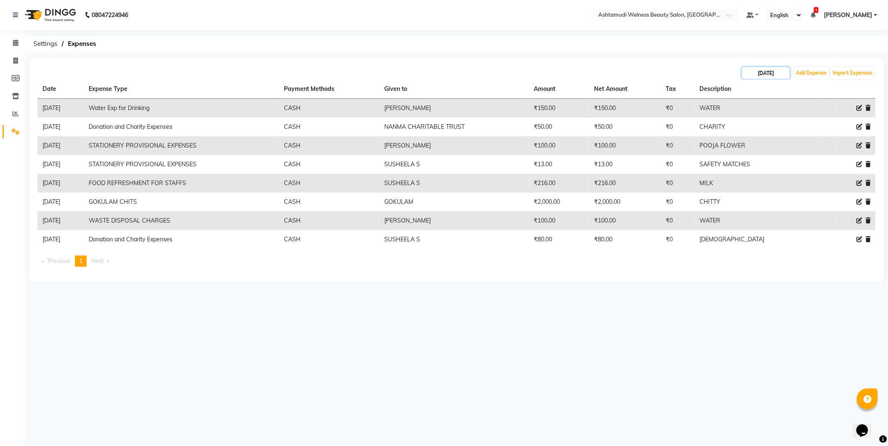
click at [764, 76] on input "[DATE]" at bounding box center [766, 73] width 48 height 12
select select "9"
select select "2025"
click at [761, 169] on div "30" at bounding box center [763, 168] width 13 height 13
type input "[DATE]"
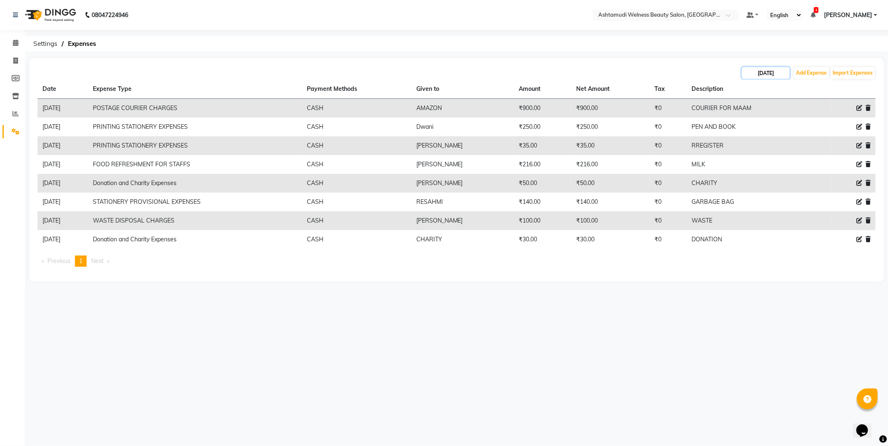
click at [773, 68] on input "[DATE]" at bounding box center [766, 73] width 48 height 12
select select "9"
select select "2025"
click at [693, 61] on div "30-09-2025 Jan Feb Mar Apr May Jun Jul Aug Sep Oct Nov Dec 2015 2016 2017 2018 …" at bounding box center [456, 170] width 855 height 224
click at [772, 72] on input "[DATE]" at bounding box center [766, 73] width 48 height 12
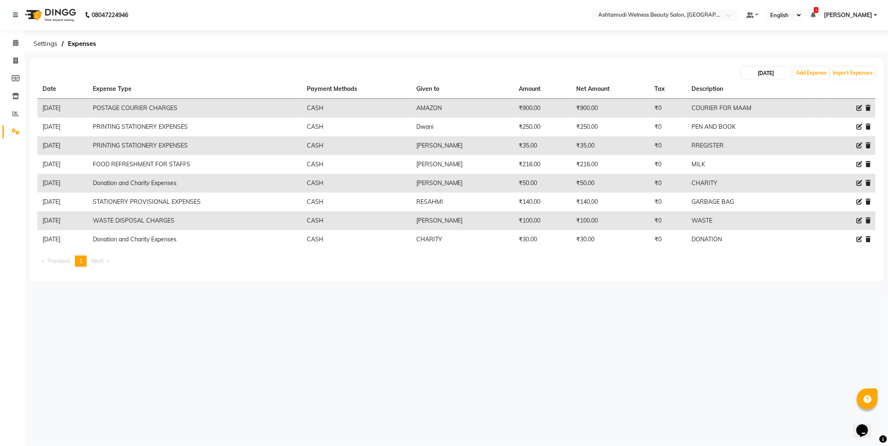
select select "9"
select select "2025"
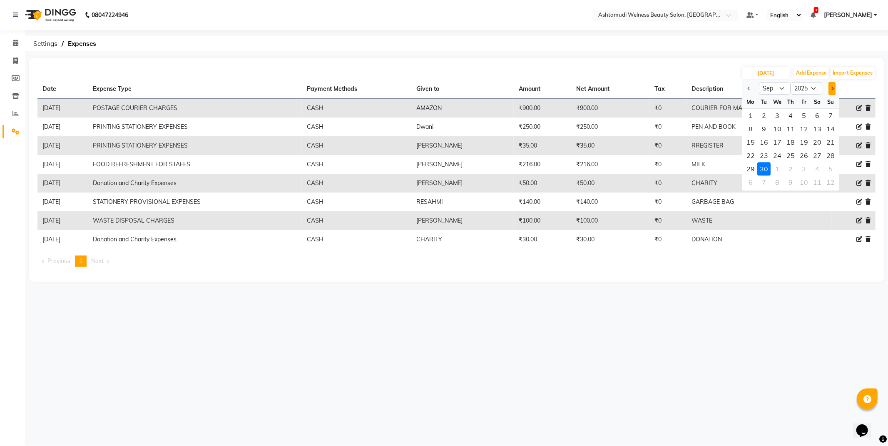
click at [830, 86] on button "Next month" at bounding box center [832, 88] width 7 height 13
select select "10"
click at [777, 120] on div "1" at bounding box center [777, 115] width 13 height 13
type input "01-10-2025"
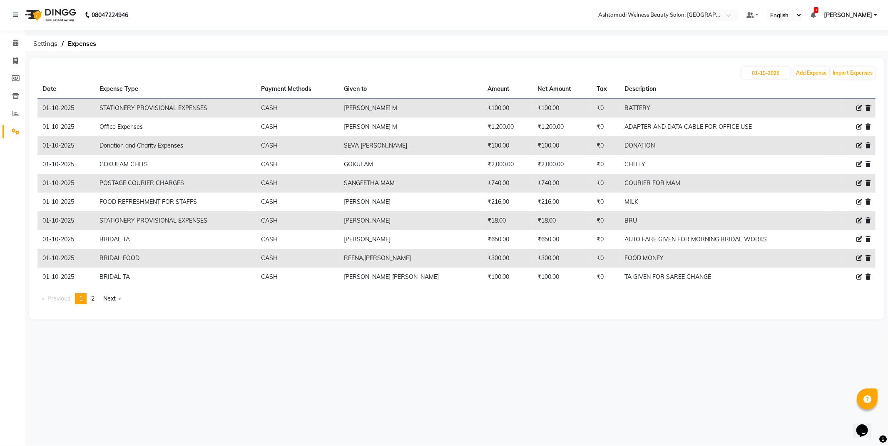
click at [859, 127] on icon at bounding box center [860, 127] width 6 height 6
select select "24090"
select select "1"
select select "3351"
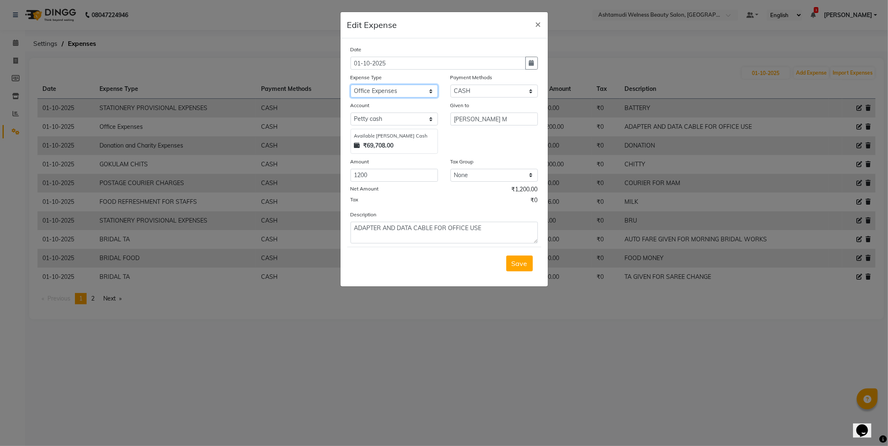
click at [411, 88] on select "Select ACCOMODATION EXPENSES ADVERTISEMENT SALES PROMOTIONAL EXPENSES Bonus BRI…" at bounding box center [394, 91] width 87 height 13
select select "6224"
click at [351, 85] on select "Select ACCOMODATION EXPENSES ADVERTISEMENT SALES PROMOTIONAL EXPENSES Bonus BRI…" at bounding box center [394, 91] width 87 height 13
click at [524, 269] on button "Save" at bounding box center [519, 263] width 27 height 16
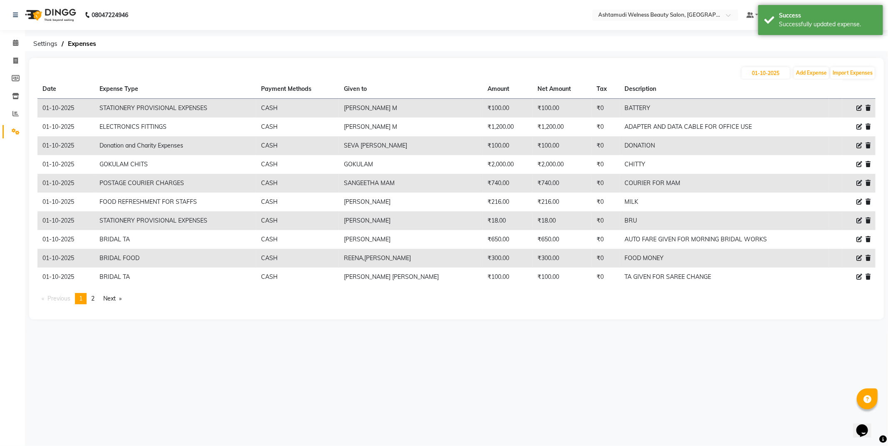
click at [859, 129] on icon at bounding box center [860, 127] width 6 height 6
select select "6224"
select select "1"
select select "3351"
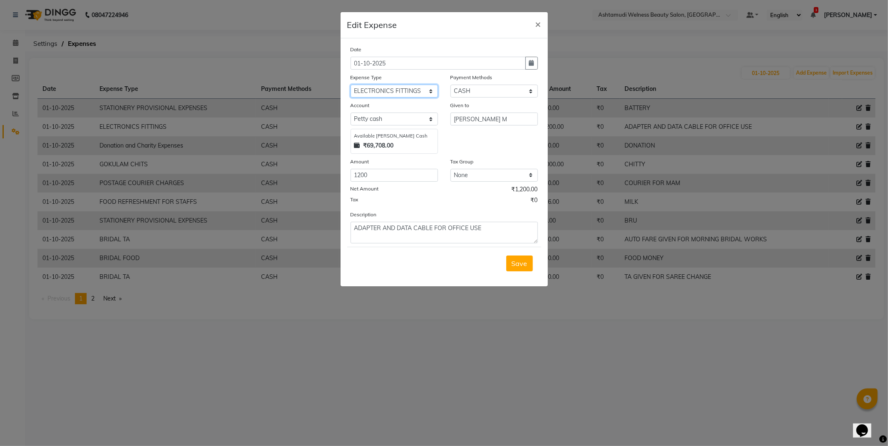
click at [390, 94] on select "Select ACCOMODATION EXPENSES ADVERTISEMENT SALES PROMOTIONAL EXPENSES Bonus BRI…" at bounding box center [394, 91] width 87 height 13
click at [351, 85] on select "Select ACCOMODATION EXPENSES ADVERTISEMENT SALES PROMOTIONAL EXPENSES Bonus BRI…" at bounding box center [394, 91] width 87 height 13
click at [525, 264] on span "Save" at bounding box center [520, 263] width 16 height 8
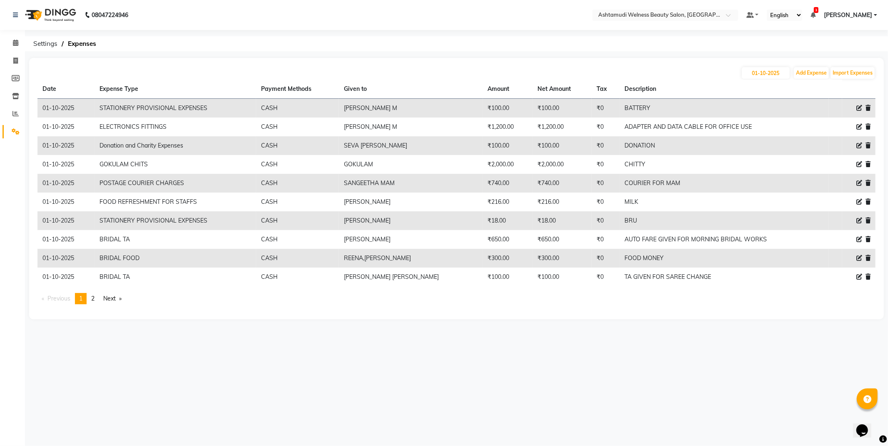
click at [859, 127] on icon at bounding box center [860, 127] width 6 height 6
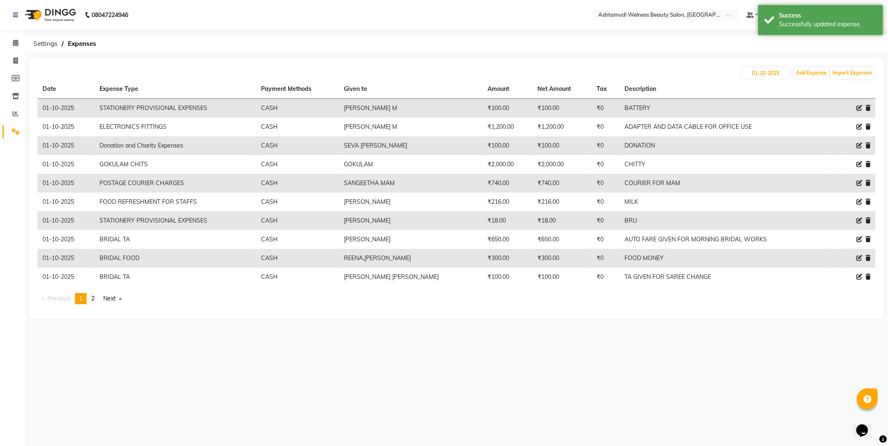
select select "6224"
select select "1"
select select "3351"
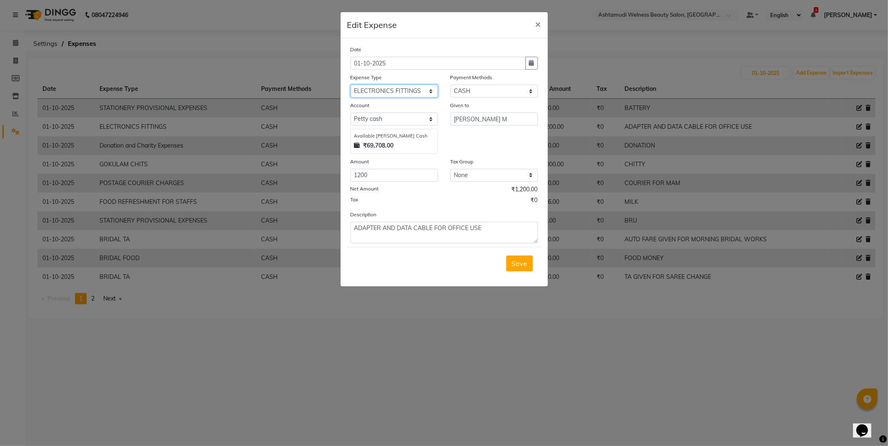
click at [396, 88] on select "Select ACCOMODATION EXPENSES ADVERTISEMENT SALES PROMOTIONAL EXPENSES Bonus BRI…" at bounding box center [394, 91] width 87 height 13
select select "6233"
click at [351, 85] on select "Select ACCOMODATION EXPENSES ADVERTISEMENT SALES PROMOTIONAL EXPENSES Bonus BRI…" at bounding box center [394, 91] width 87 height 13
click at [517, 263] on span "Save" at bounding box center [520, 263] width 16 height 8
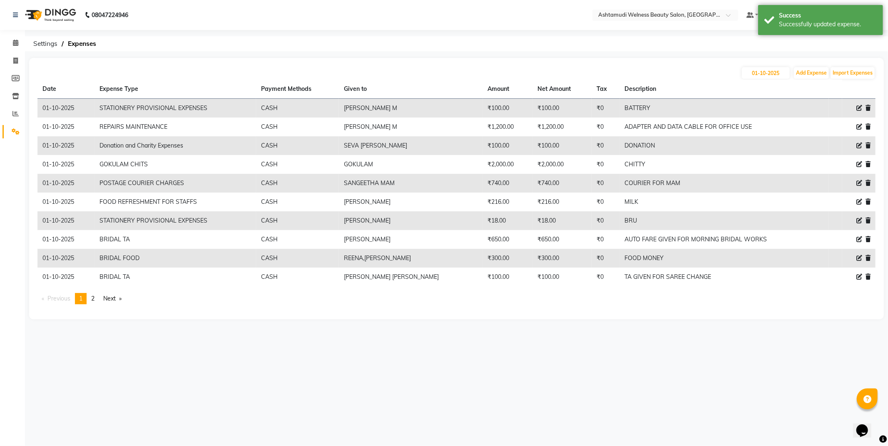
click at [858, 126] on icon at bounding box center [860, 127] width 6 height 6
select select "6233"
select select "1"
select select "3351"
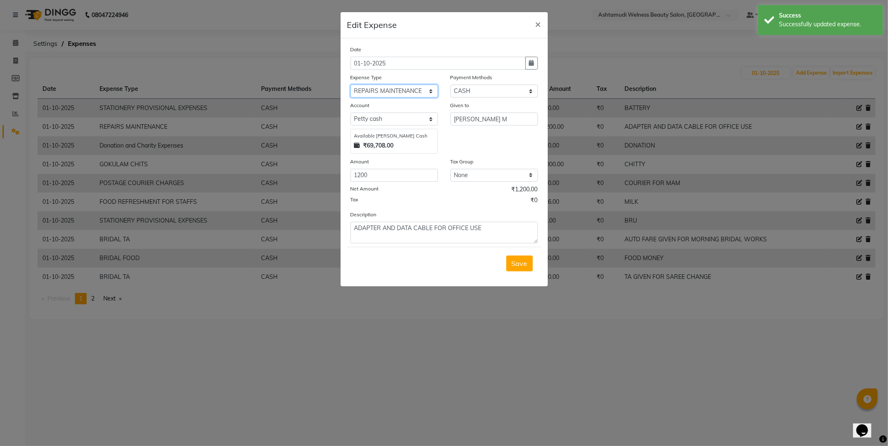
click at [415, 90] on select "Select ACCOMODATION EXPENSES ADVERTISEMENT SALES PROMOTIONAL EXPENSES Bonus BRI…" at bounding box center [394, 91] width 87 height 13
click at [351, 85] on select "Select ACCOMODATION EXPENSES ADVERTISEMENT SALES PROMOTIONAL EXPENSES Bonus BRI…" at bounding box center [394, 91] width 87 height 13
click at [405, 90] on select "Select ACCOMODATION EXPENSES ADVERTISEMENT SALES PROMOTIONAL EXPENSES Bonus BRI…" at bounding box center [394, 91] width 87 height 13
select select "6222"
click at [351, 85] on select "Select ACCOMODATION EXPENSES ADVERTISEMENT SALES PROMOTIONAL EXPENSES Bonus BRI…" at bounding box center [394, 91] width 87 height 13
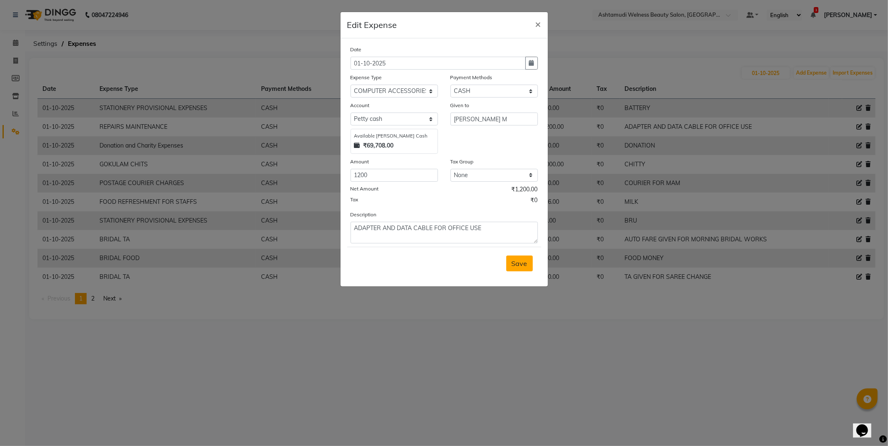
click at [518, 257] on button "Save" at bounding box center [519, 263] width 27 height 16
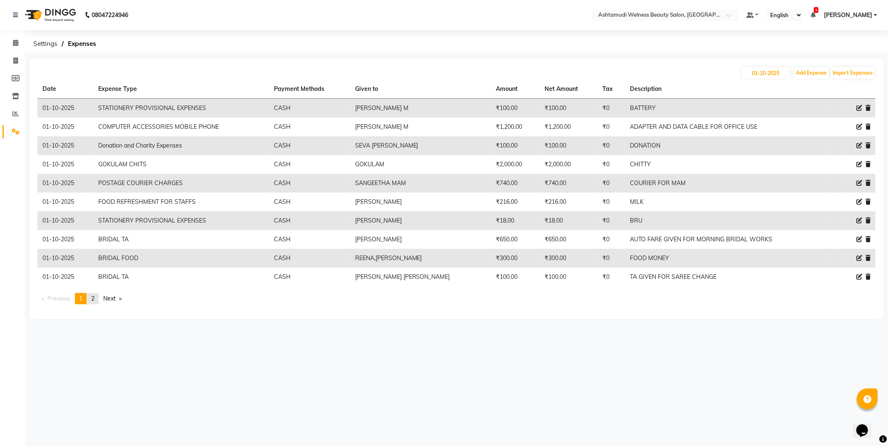
click at [94, 299] on span "2" at bounding box center [92, 297] width 3 height 7
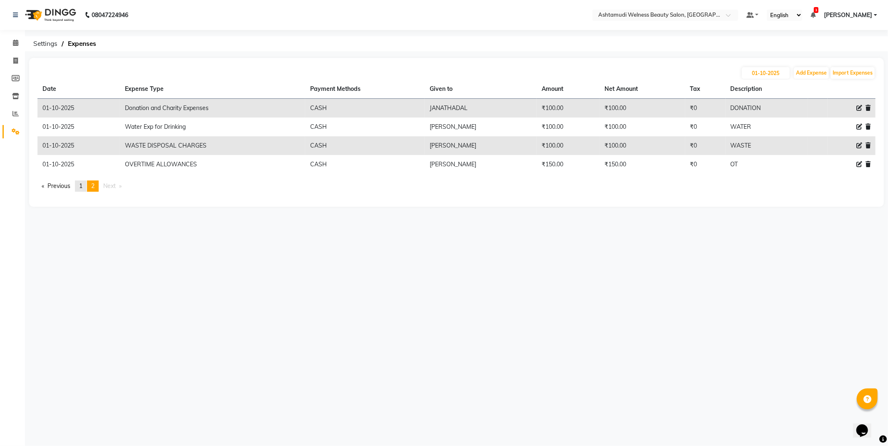
click at [82, 184] on span "1" at bounding box center [80, 185] width 3 height 7
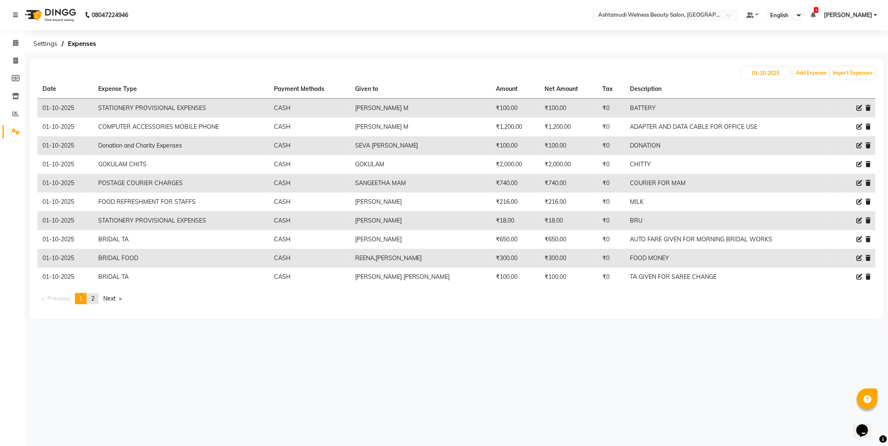
click at [95, 301] on span "2" at bounding box center [92, 297] width 3 height 7
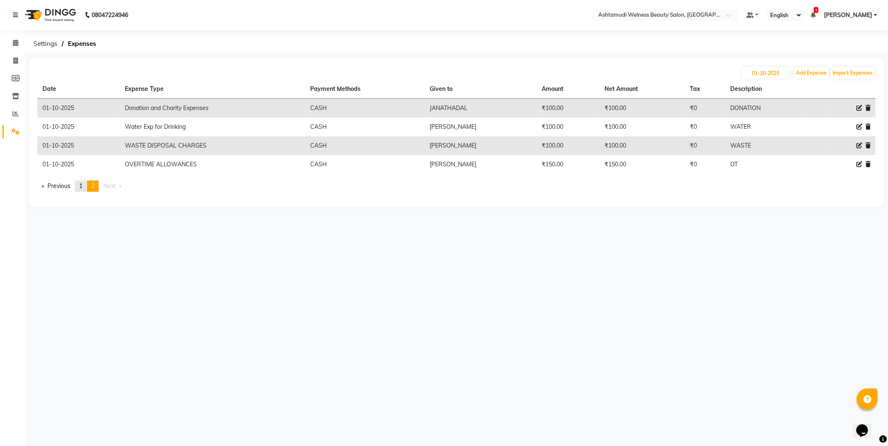
click at [85, 187] on link "page 1" at bounding box center [81, 185] width 12 height 11
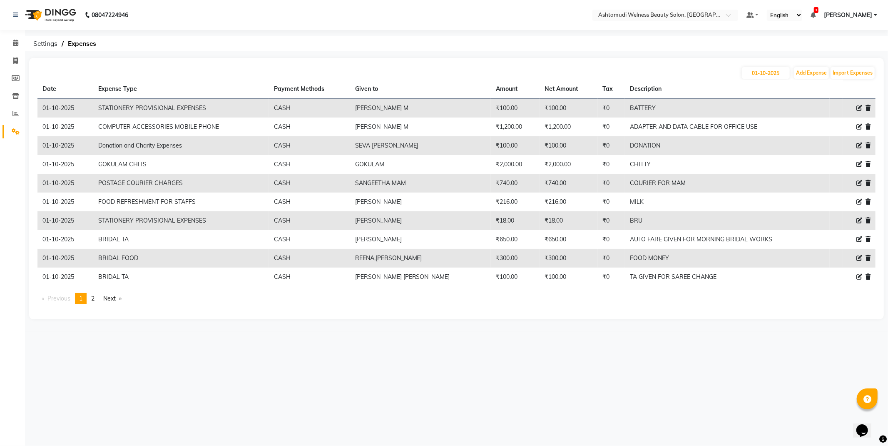
click at [92, 299] on link "page 2" at bounding box center [93, 298] width 12 height 11
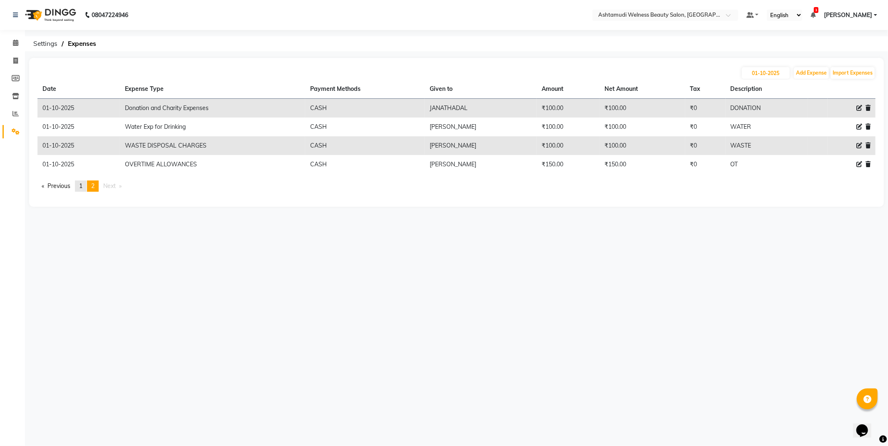
click at [80, 189] on link "page 1" at bounding box center [81, 185] width 12 height 11
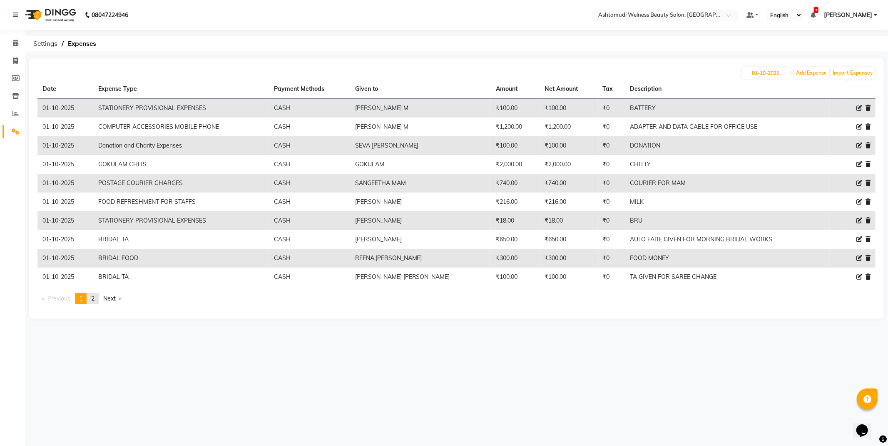
click at [94, 300] on span "2" at bounding box center [92, 297] width 3 height 7
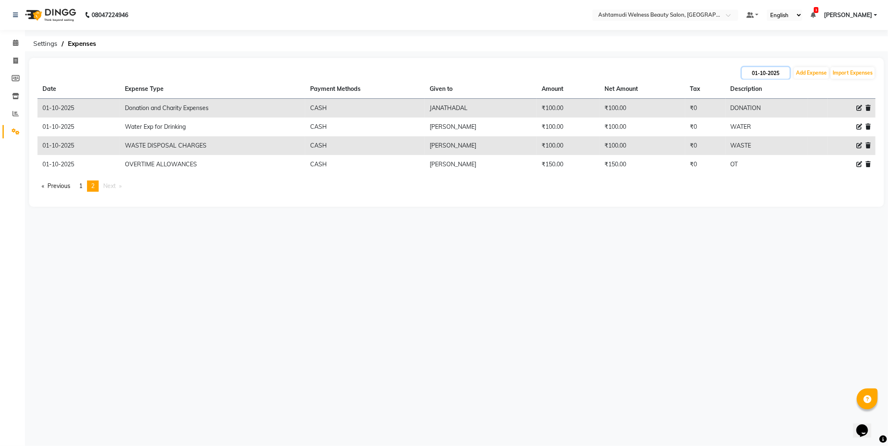
click at [775, 67] on input "01-10-2025" at bounding box center [766, 73] width 48 height 12
select select "10"
select select "2025"
click at [787, 117] on div "2" at bounding box center [790, 115] width 13 height 13
type input "02-10-2025"
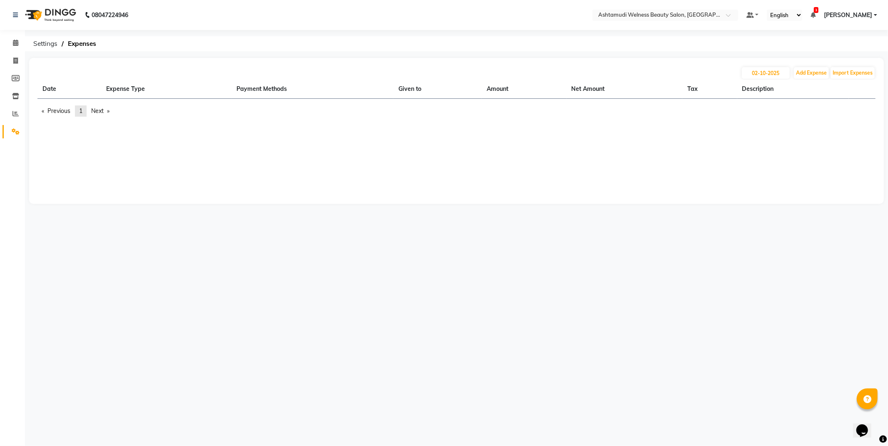
click at [82, 108] on span "1" at bounding box center [80, 110] width 3 height 7
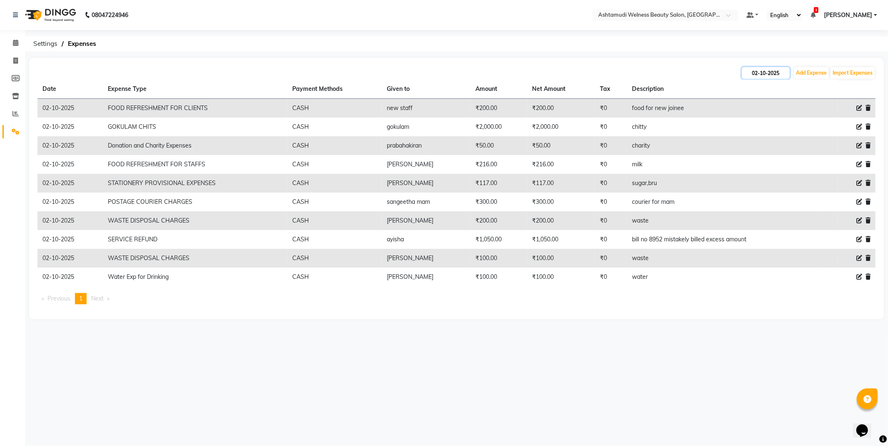
click at [781, 72] on input "02-10-2025" at bounding box center [766, 73] width 48 height 12
select select "10"
select select "2025"
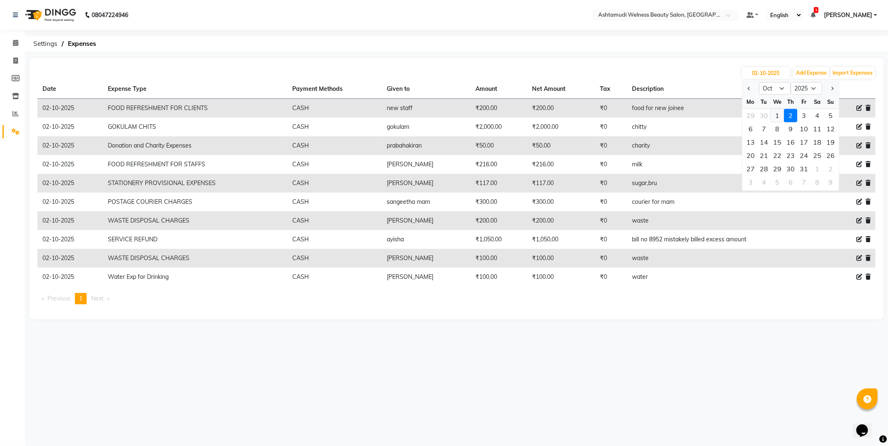
click at [781, 118] on div "1" at bounding box center [777, 115] width 13 height 13
type input "01-10-2025"
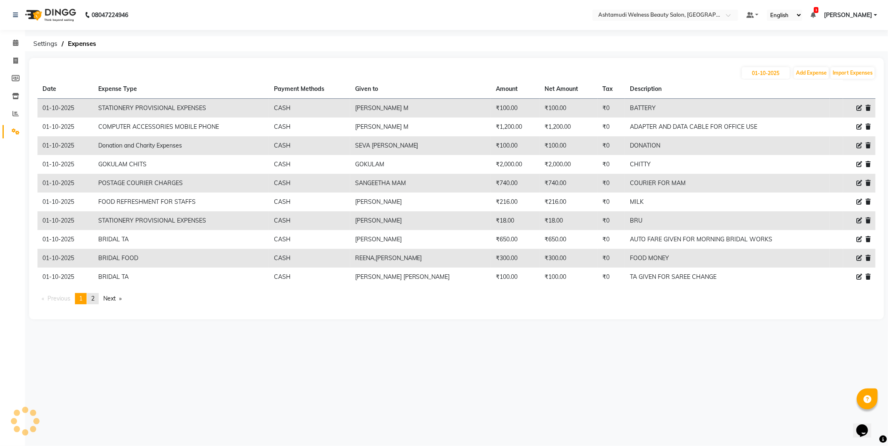
click at [97, 294] on link "page 2" at bounding box center [93, 298] width 12 height 11
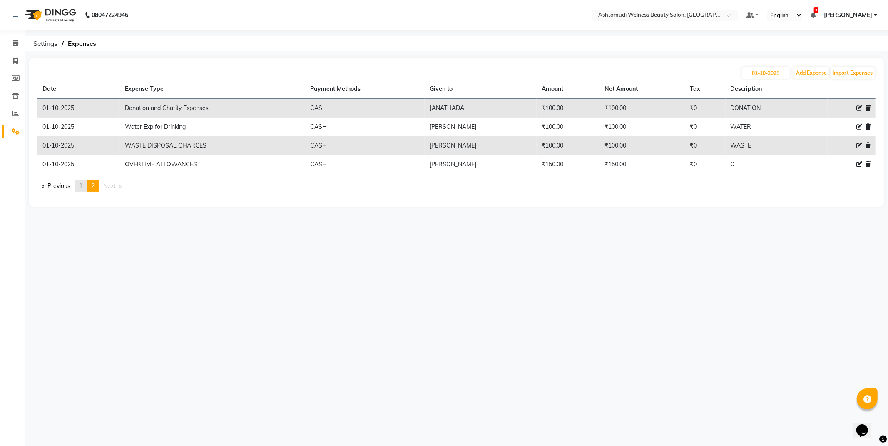
click at [80, 183] on link "page 1" at bounding box center [81, 185] width 12 height 11
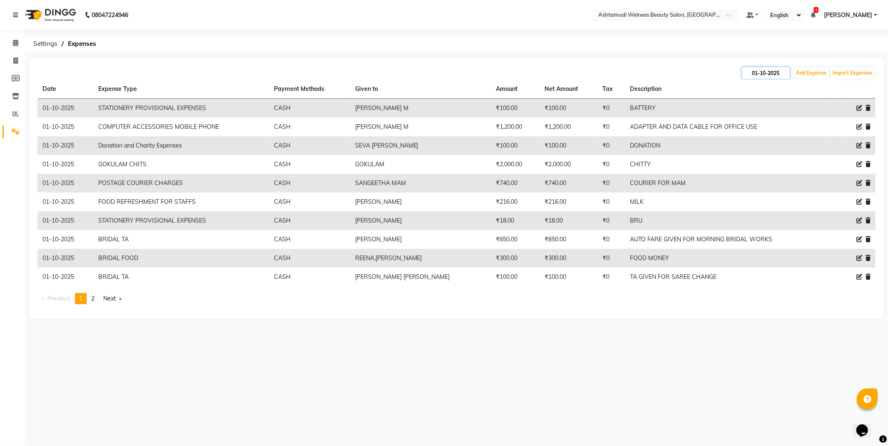
click at [749, 71] on input "01-10-2025" at bounding box center [766, 73] width 48 height 12
select select "10"
select select "2025"
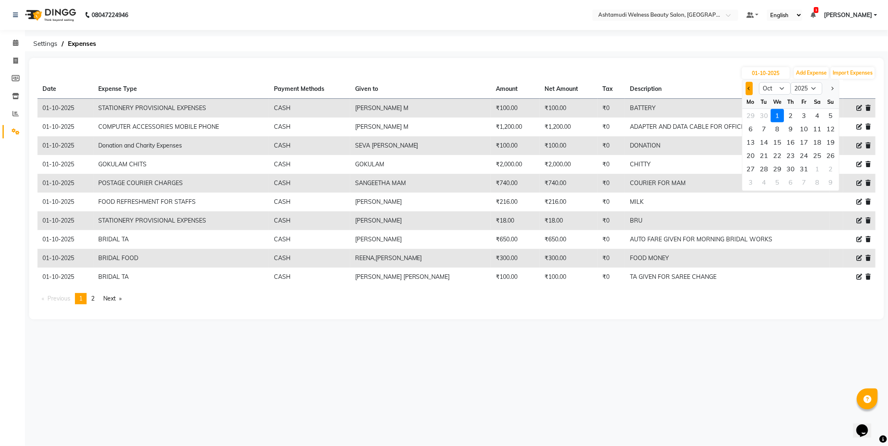
click at [748, 82] on button "Previous month" at bounding box center [749, 88] width 7 height 13
select select "9"
click at [763, 171] on div "30" at bounding box center [763, 168] width 13 height 13
type input "30-09-2025"
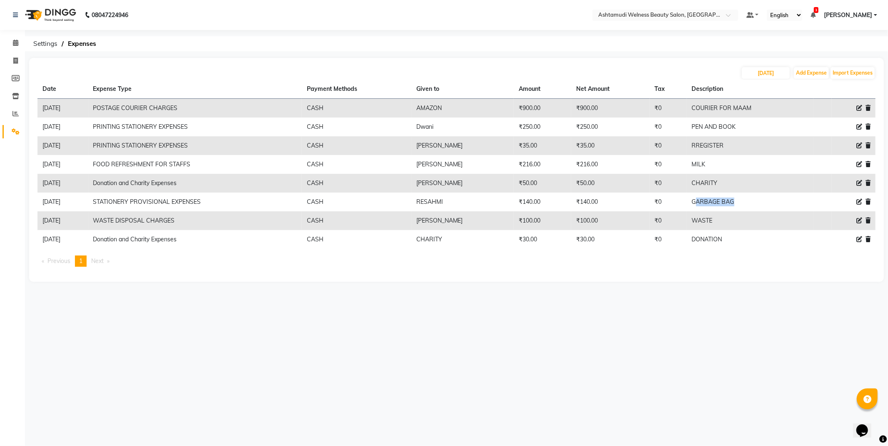
drag, startPoint x: 699, startPoint y: 204, endPoint x: 743, endPoint y: 204, distance: 44.1
click at [743, 204] on td "GARBAGE BAG" at bounding box center [750, 201] width 127 height 19
click at [728, 217] on td "WASTE" at bounding box center [750, 220] width 127 height 19
click at [777, 75] on input "30-09-2025" at bounding box center [766, 73] width 48 height 12
select select "9"
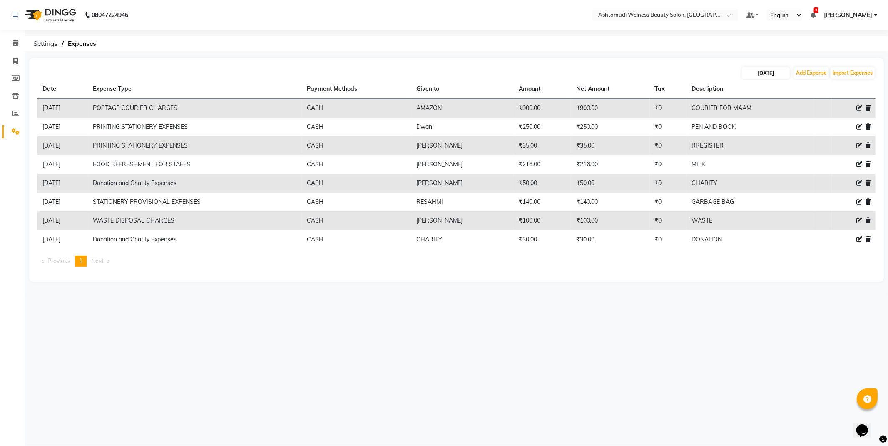
select select "2025"
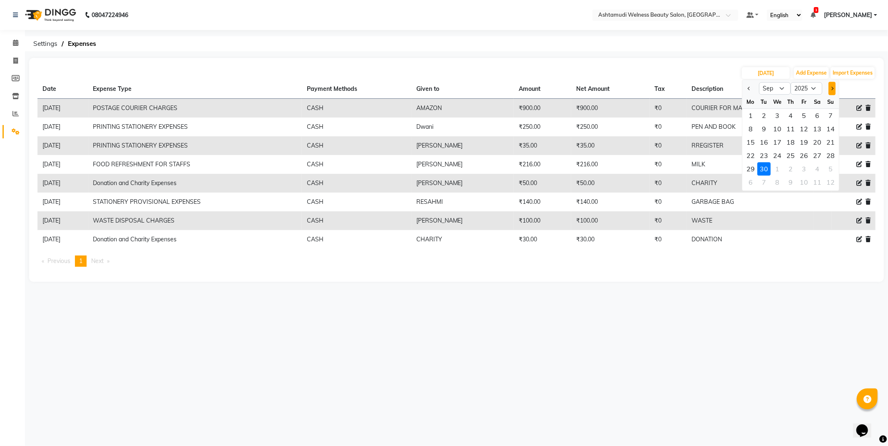
click at [832, 85] on button "Next month" at bounding box center [832, 88] width 7 height 13
select select "10"
click at [789, 113] on div "2" at bounding box center [790, 115] width 13 height 13
type input "02-10-2025"
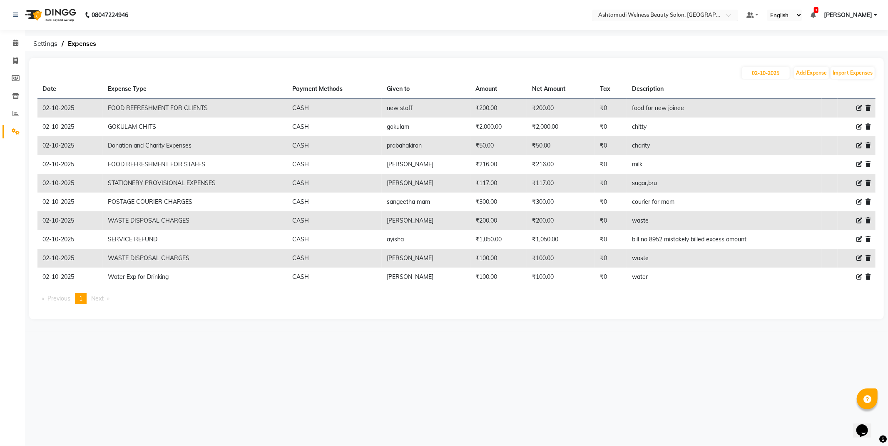
click at [718, 12] on input "text" at bounding box center [657, 16] width 121 height 8
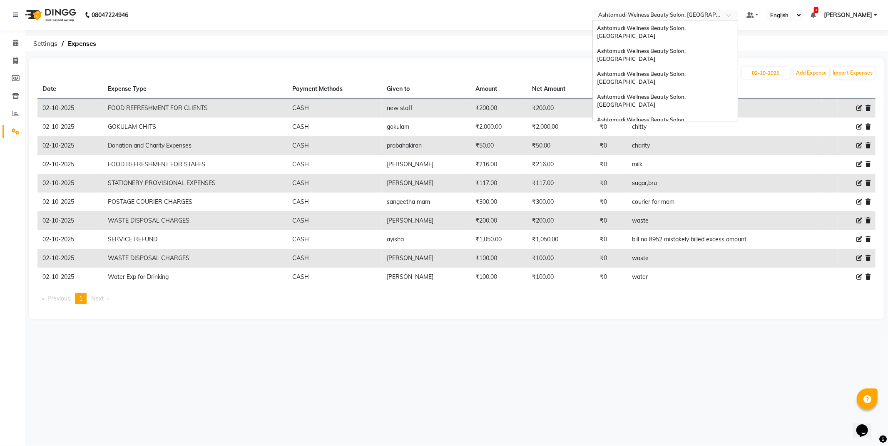
scroll to position [132, 0]
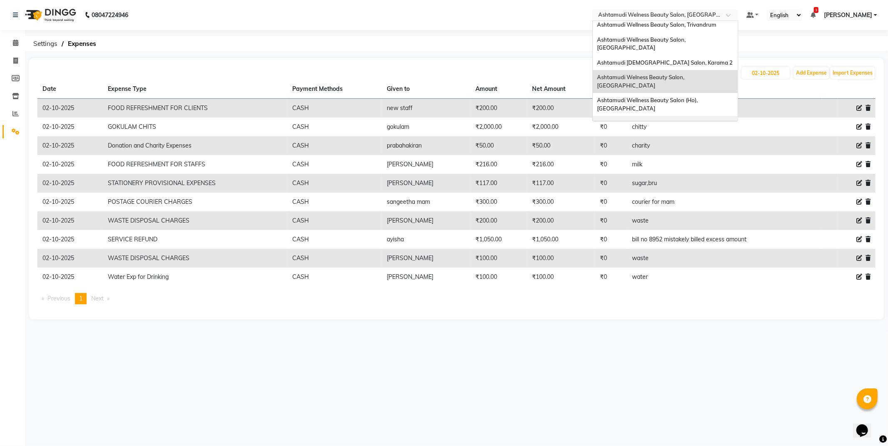
click at [708, 116] on div "Ashtamudi Wellness Beauty Salon, Cochin" at bounding box center [665, 127] width 145 height 23
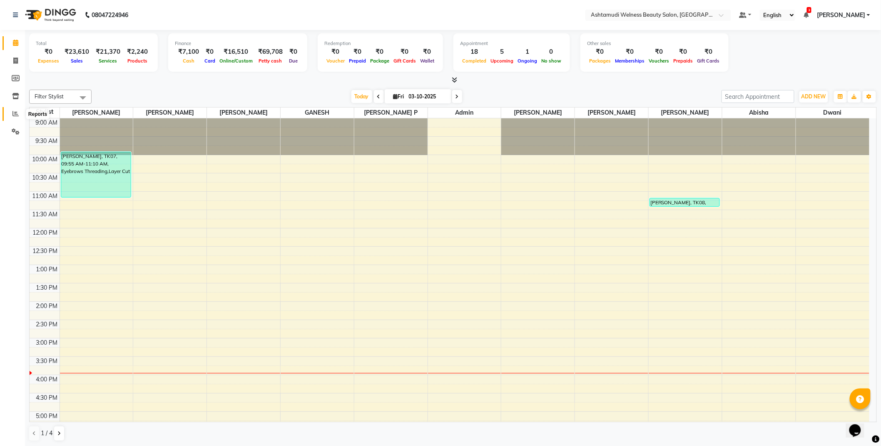
click at [16, 112] on icon at bounding box center [15, 113] width 6 height 6
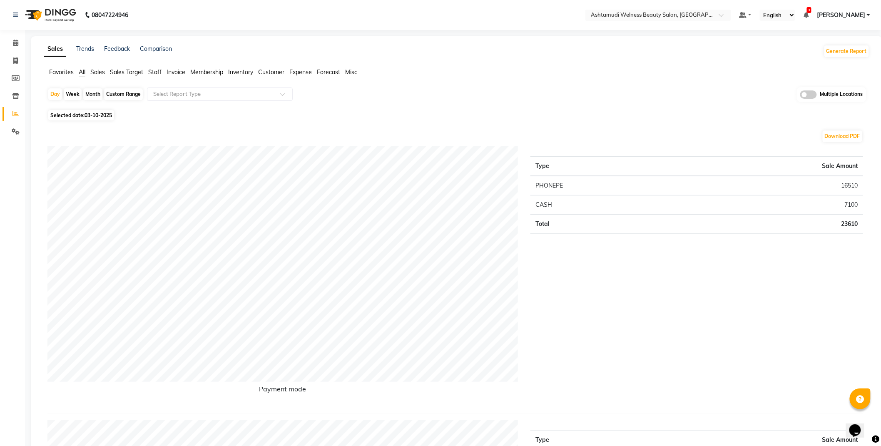
click at [305, 73] on span "Expense" at bounding box center [300, 71] width 22 height 7
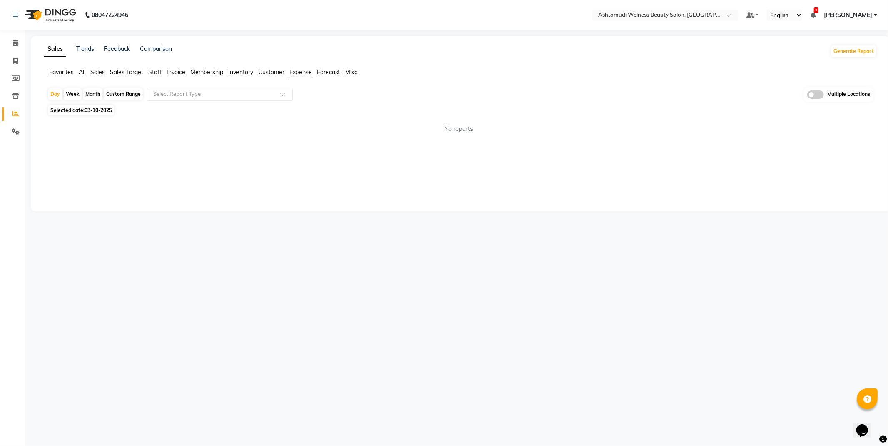
click at [259, 91] on input "text" at bounding box center [212, 94] width 120 height 8
click at [217, 121] on div "Expense" at bounding box center [219, 125] width 145 height 17
click at [202, 95] on input "text" at bounding box center [212, 94] width 120 height 8
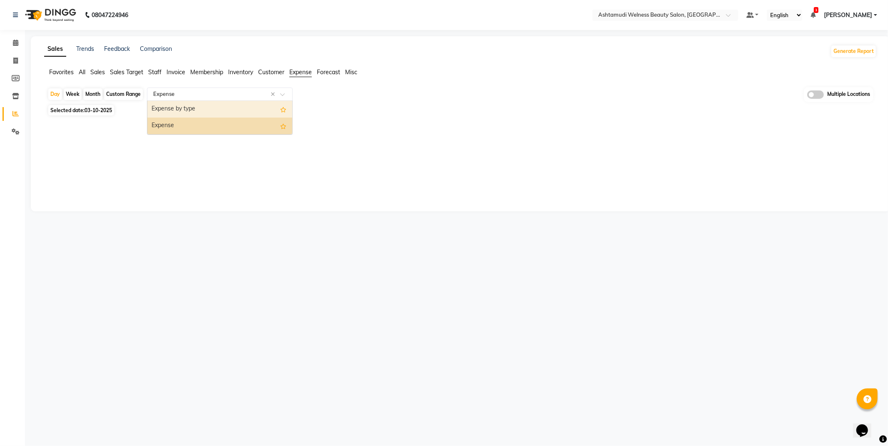
click at [193, 109] on div "Expense by type" at bounding box center [219, 109] width 145 height 17
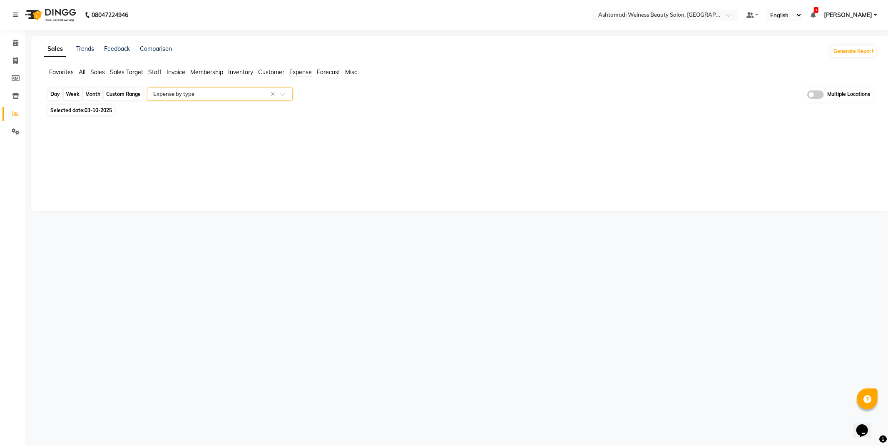
click at [57, 93] on div "Day" at bounding box center [55, 94] width 14 height 12
select select "10"
select select "2025"
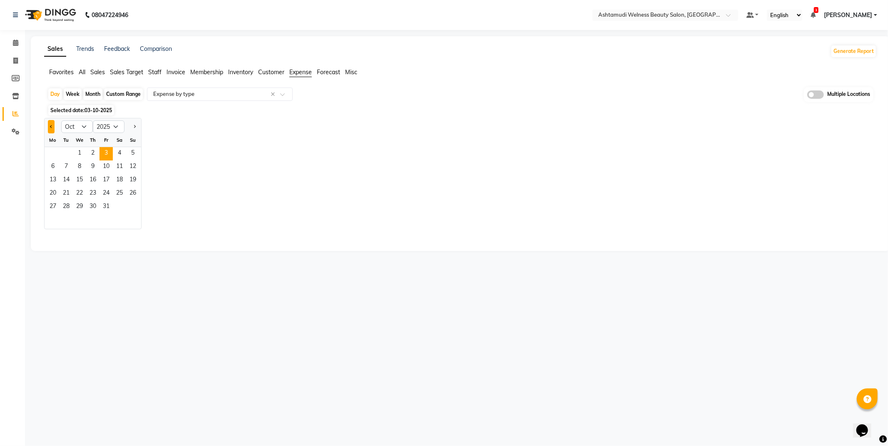
click at [48, 128] on button "Previous month" at bounding box center [51, 126] width 7 height 13
select select "9"
click at [118, 189] on span "27" at bounding box center [119, 193] width 13 height 13
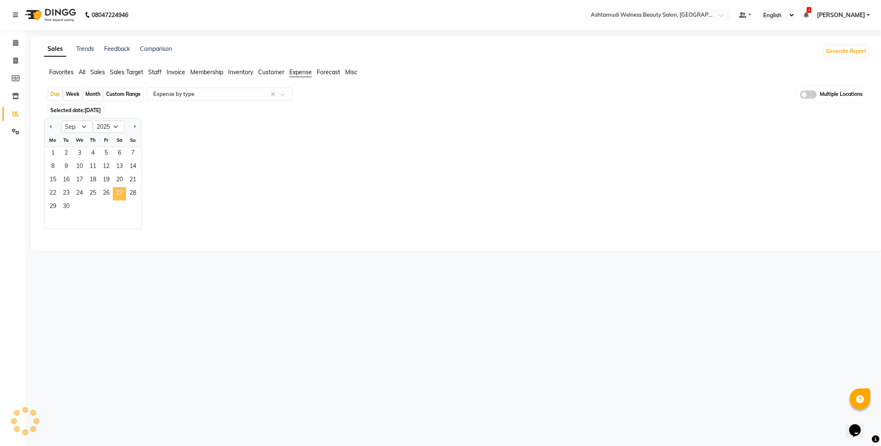
select select "full_report"
select select "csv"
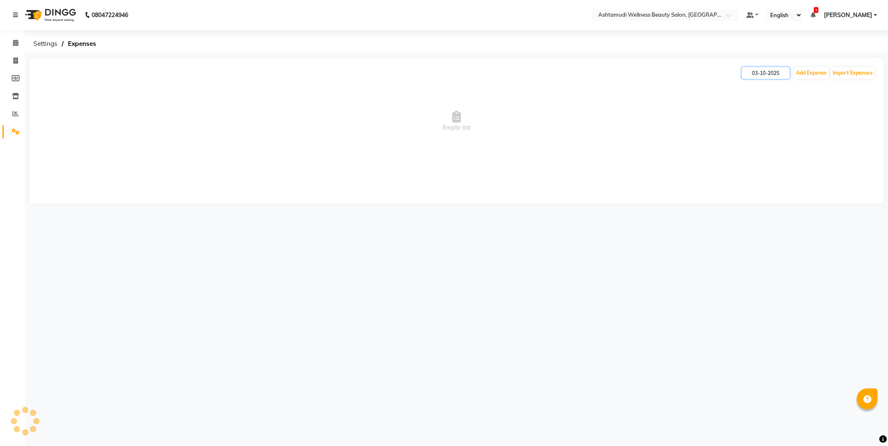
click at [762, 67] on input "03-10-2025" at bounding box center [766, 73] width 48 height 12
select select "10"
select select "2025"
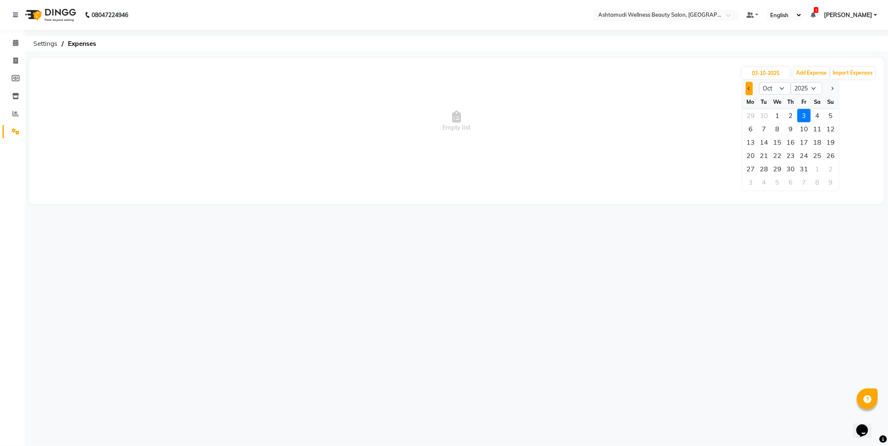
click at [751, 88] on span "Previous month" at bounding box center [749, 88] width 3 height 3
select select "9"
click at [814, 151] on div "27" at bounding box center [817, 155] width 13 height 13
type input "[DATE]"
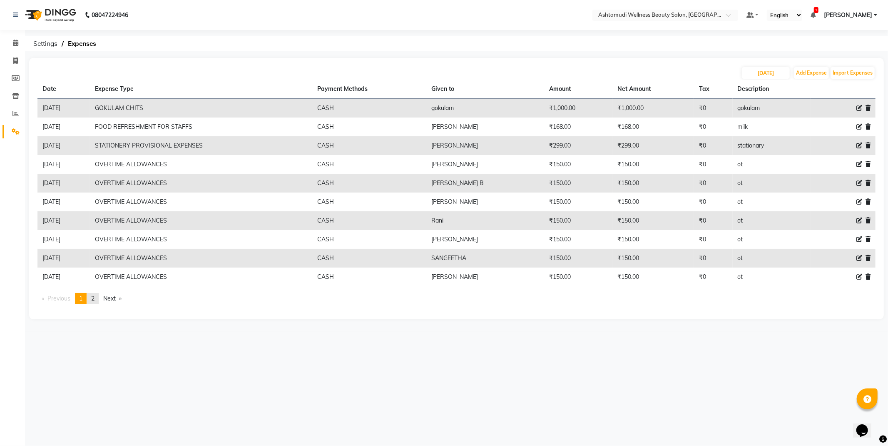
click at [97, 297] on link "page 2" at bounding box center [93, 298] width 12 height 11
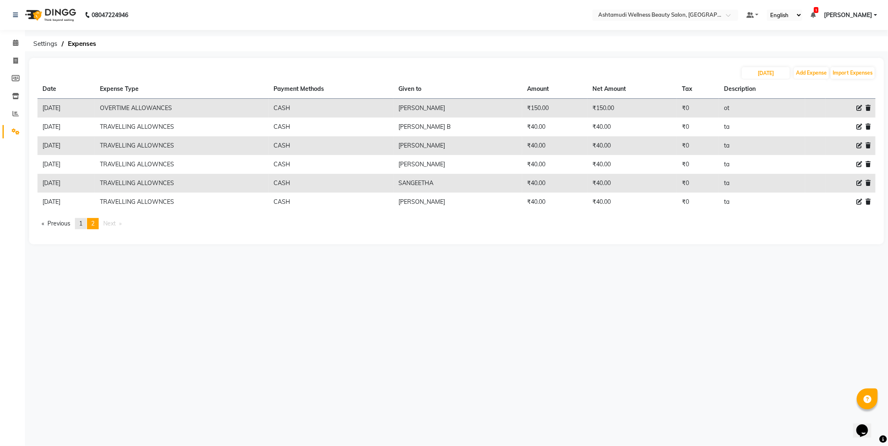
click at [82, 223] on span "1" at bounding box center [80, 222] width 3 height 7
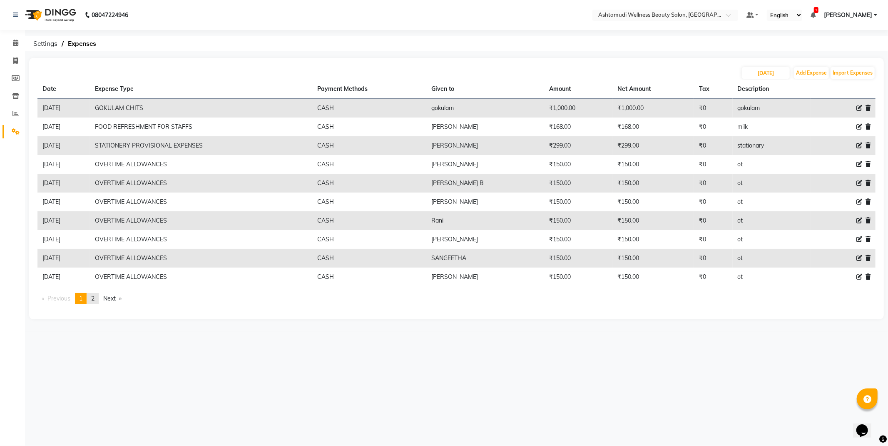
click at [90, 299] on link "page 2" at bounding box center [93, 298] width 12 height 11
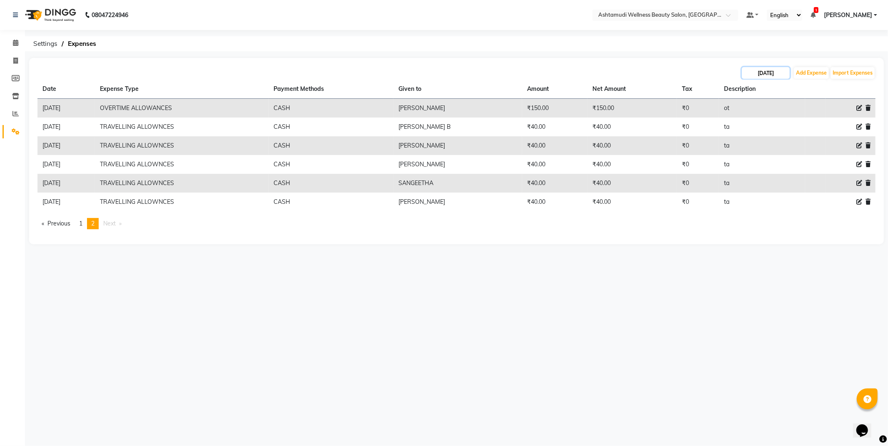
click at [760, 73] on input "[DATE]" at bounding box center [766, 73] width 48 height 12
select select "9"
select select "2025"
click at [830, 155] on div "28" at bounding box center [830, 155] width 13 height 13
type input "[DATE]"
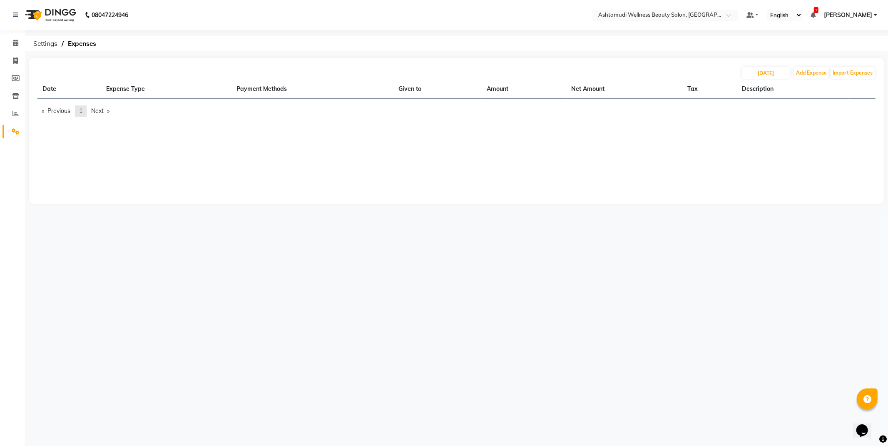
click at [80, 110] on link "page 1" at bounding box center [81, 110] width 12 height 11
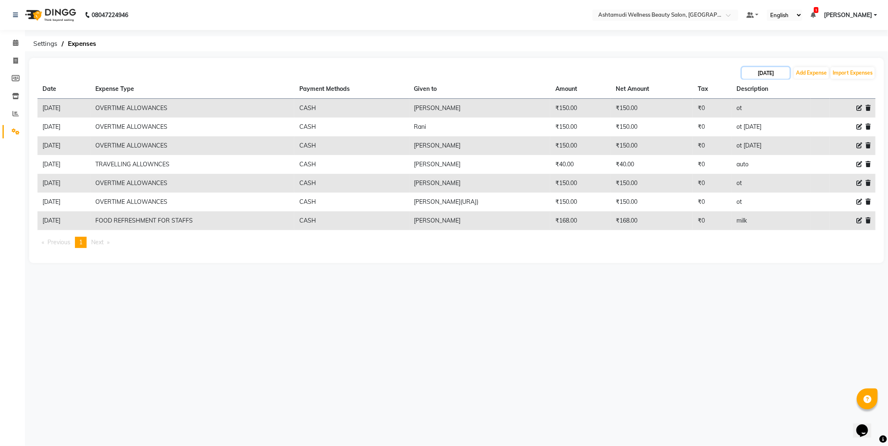
click at [764, 74] on input "[DATE]" at bounding box center [766, 73] width 48 height 12
select select "9"
select select "2025"
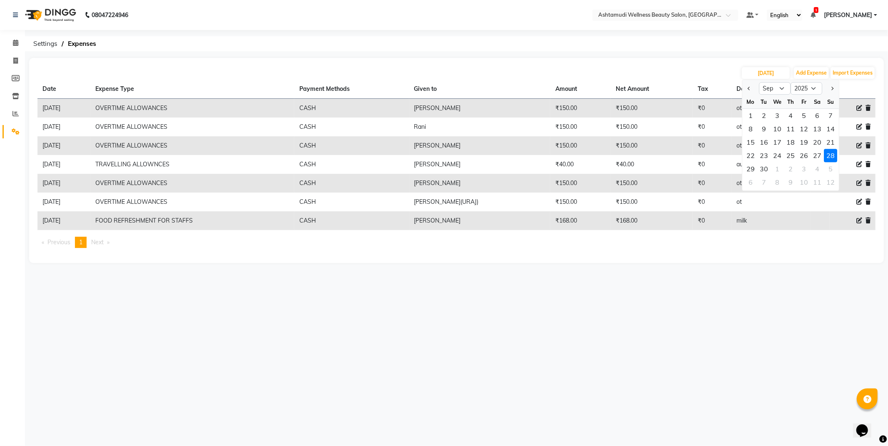
click at [751, 168] on div "29" at bounding box center [750, 168] width 13 height 13
type input "29-09-2025"
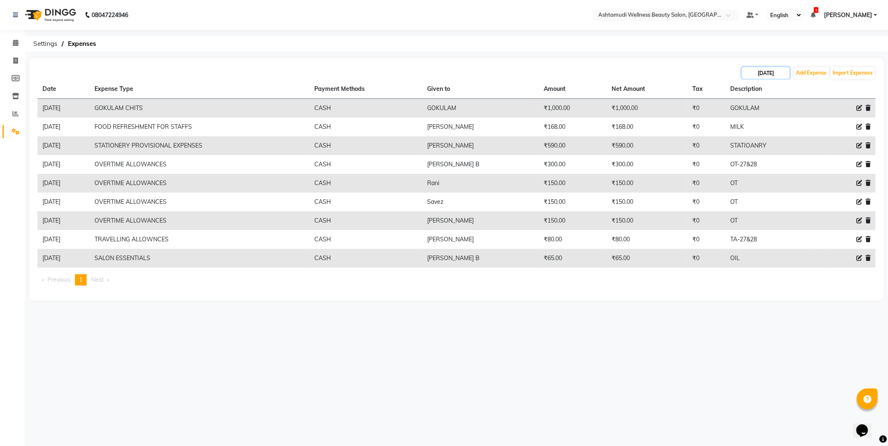
click at [775, 78] on input "29-09-2025" at bounding box center [766, 73] width 48 height 12
select select "9"
select select "2025"
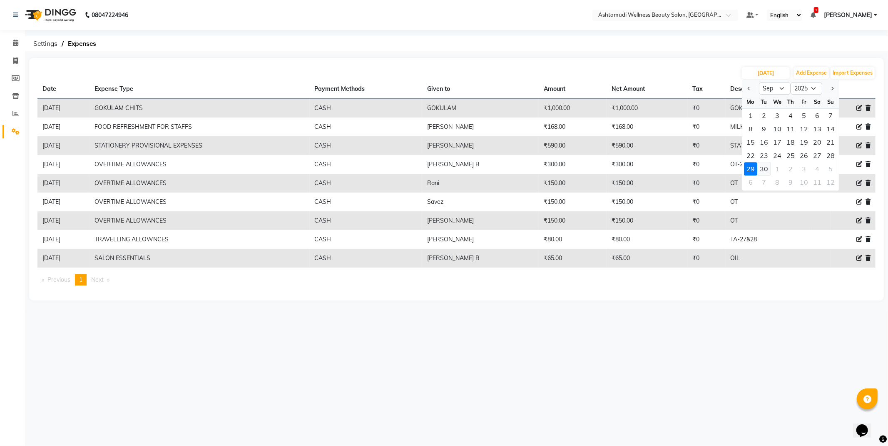
click at [765, 165] on div "30" at bounding box center [763, 168] width 13 height 13
type input "30-09-2025"
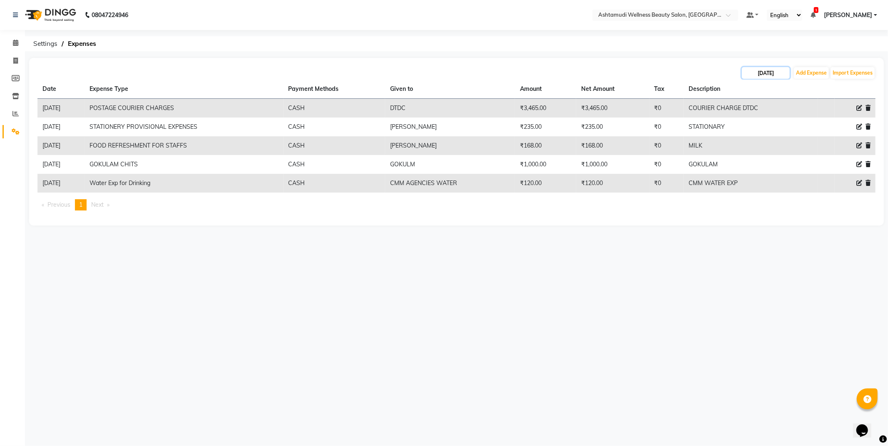
click at [765, 77] on input "30-09-2025" at bounding box center [766, 73] width 48 height 12
select select "9"
select select "2025"
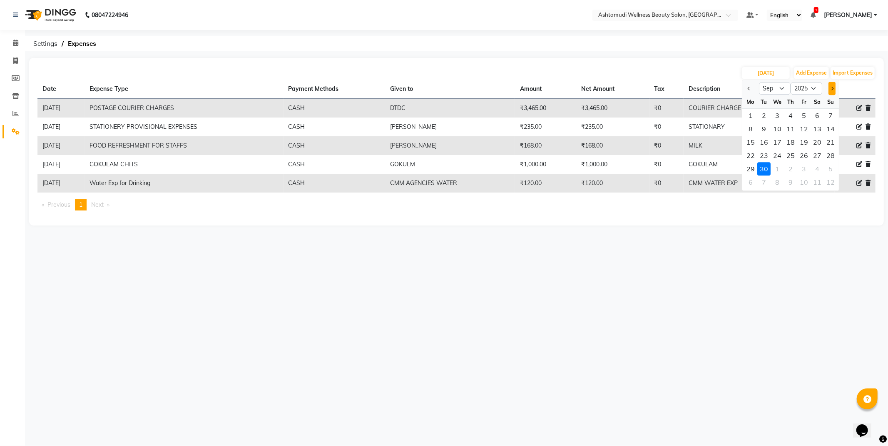
click at [830, 90] on button "Next month" at bounding box center [832, 88] width 7 height 13
select select "10"
click at [778, 117] on div "1" at bounding box center [777, 115] width 13 height 13
type input "01-10-2025"
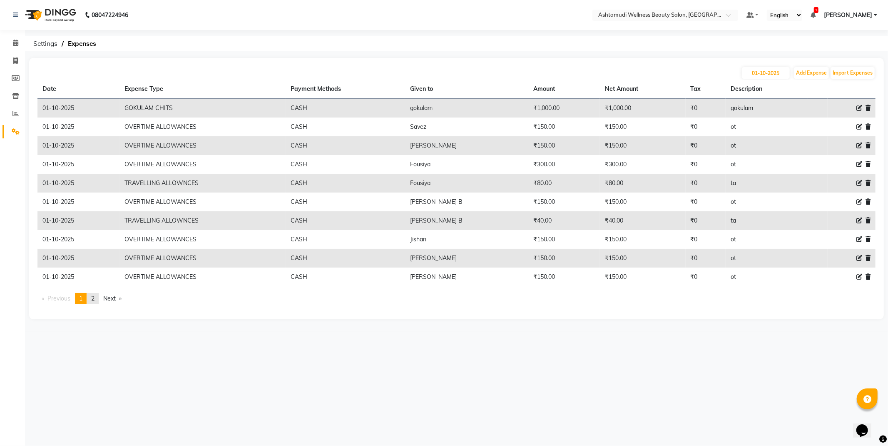
click at [92, 297] on link "page 2" at bounding box center [93, 298] width 12 height 11
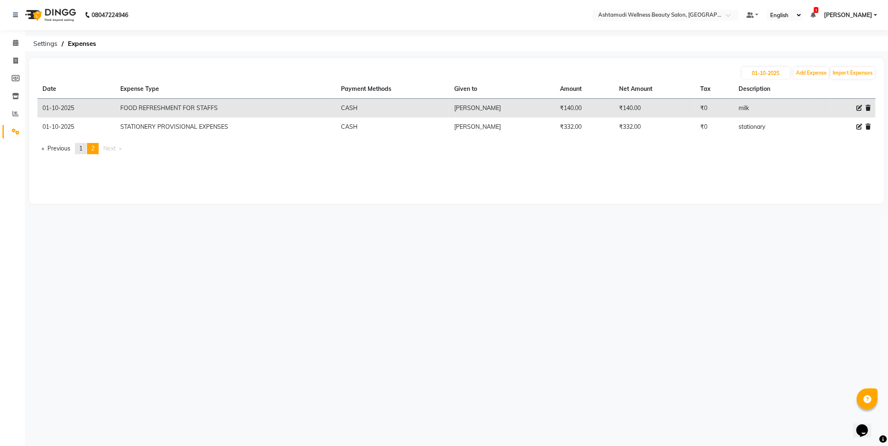
click at [81, 145] on span "1" at bounding box center [80, 148] width 3 height 7
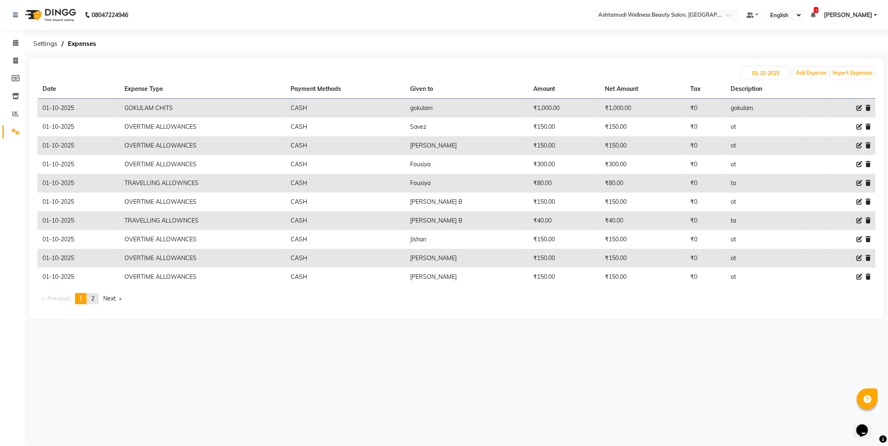
click at [90, 301] on link "page 2" at bounding box center [93, 298] width 12 height 11
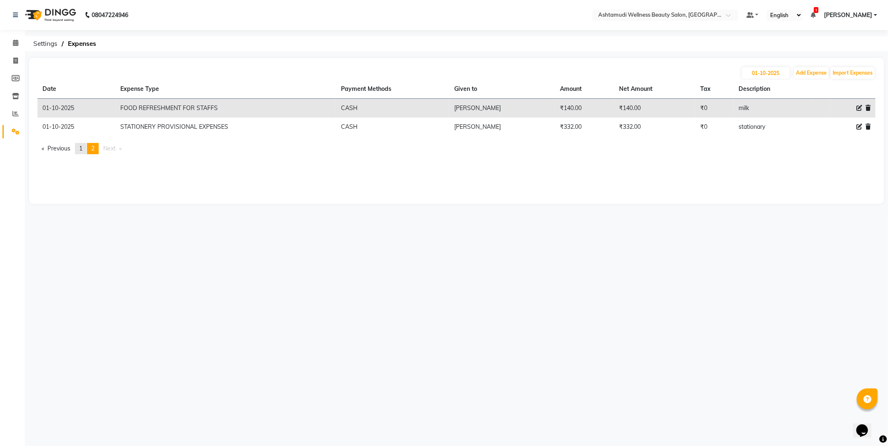
click at [80, 147] on link "page 1" at bounding box center [81, 148] width 12 height 11
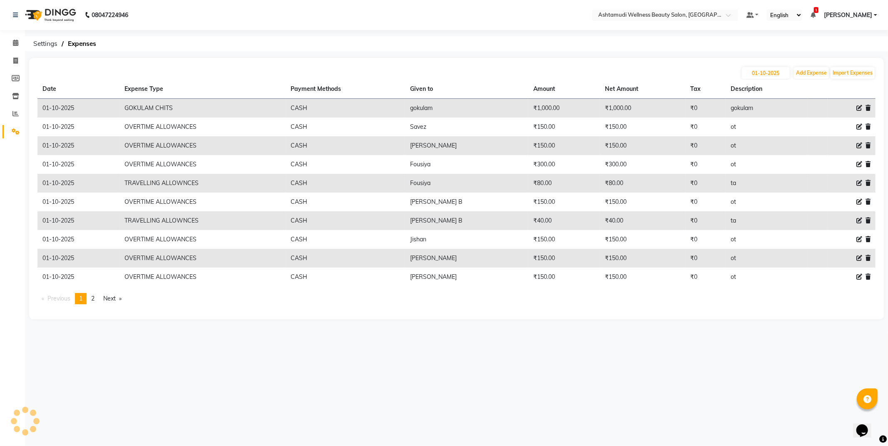
click at [97, 300] on link "page 2" at bounding box center [93, 298] width 12 height 11
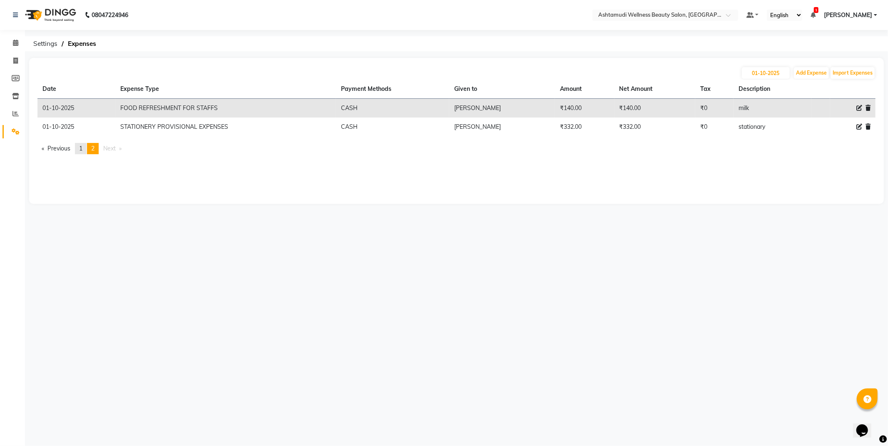
click at [79, 152] on link "page 1" at bounding box center [81, 148] width 12 height 11
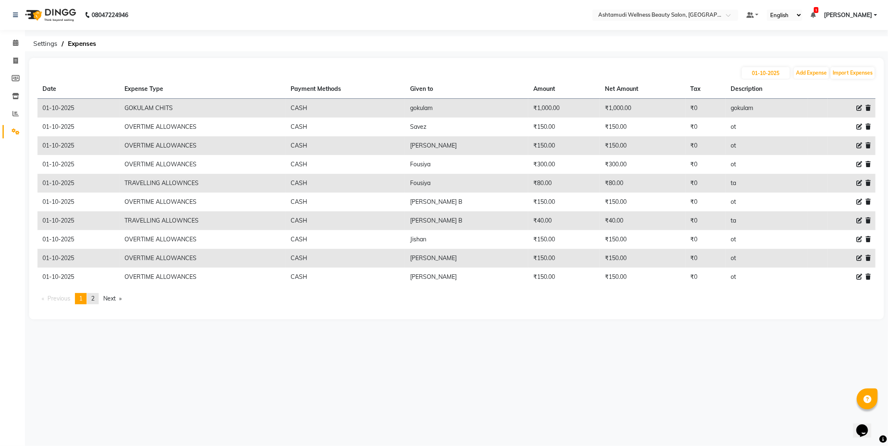
click at [94, 299] on span "2" at bounding box center [92, 297] width 3 height 7
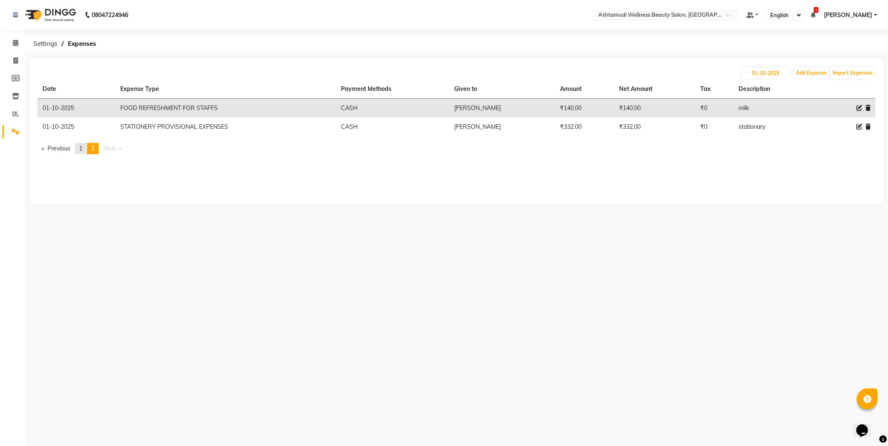
click at [87, 146] on link "page 1" at bounding box center [81, 148] width 12 height 11
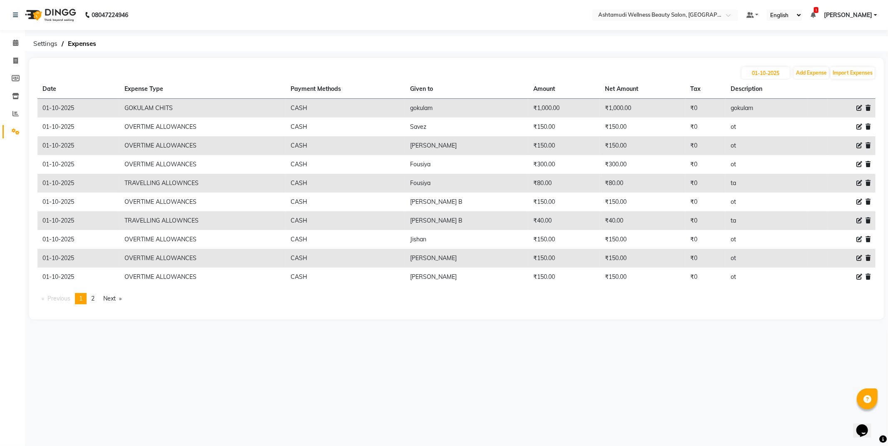
drag, startPoint x: 92, startPoint y: 294, endPoint x: 86, endPoint y: 294, distance: 6.2
click at [86, 294] on ul "Previous page 1 / 2 You're on page 1 page 2 Next page" at bounding box center [456, 298] width 838 height 11
click at [95, 296] on span "2" at bounding box center [92, 297] width 3 height 7
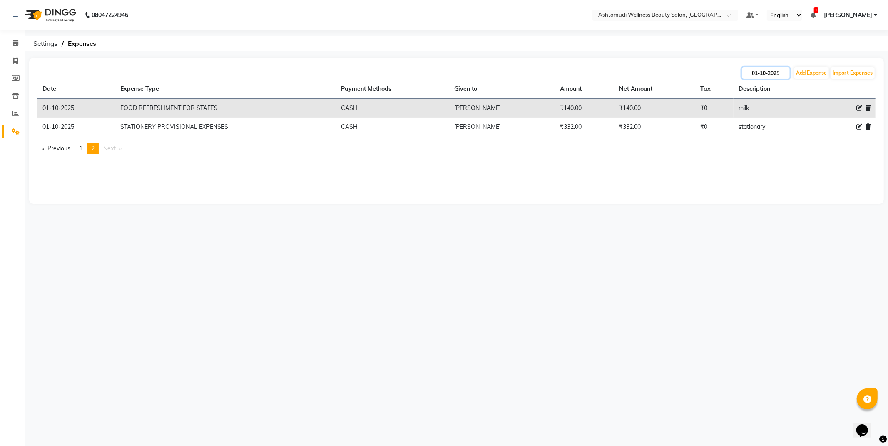
click at [773, 76] on input "01-10-2025" at bounding box center [766, 73] width 48 height 12
select select "10"
select select "2025"
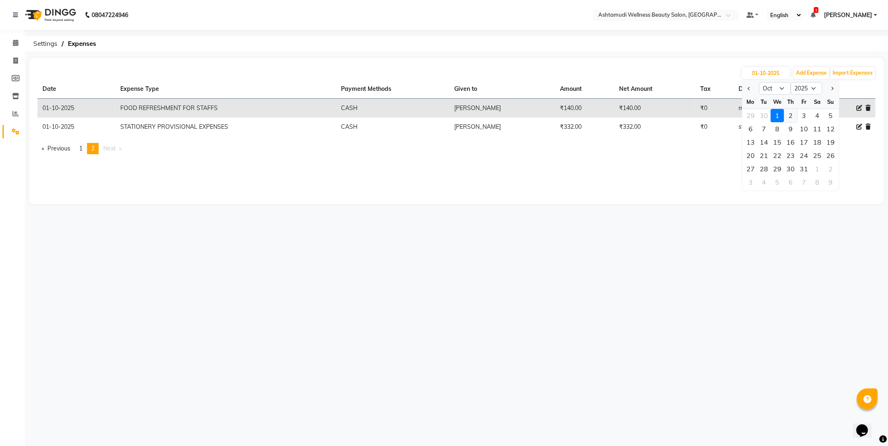
click at [794, 115] on div "2" at bounding box center [790, 115] width 13 height 13
type input "02-10-2025"
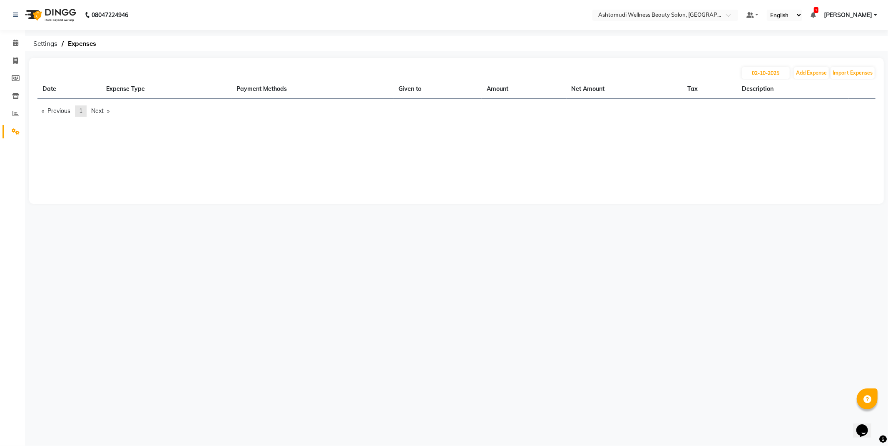
click at [77, 112] on link "page 1" at bounding box center [81, 110] width 12 height 11
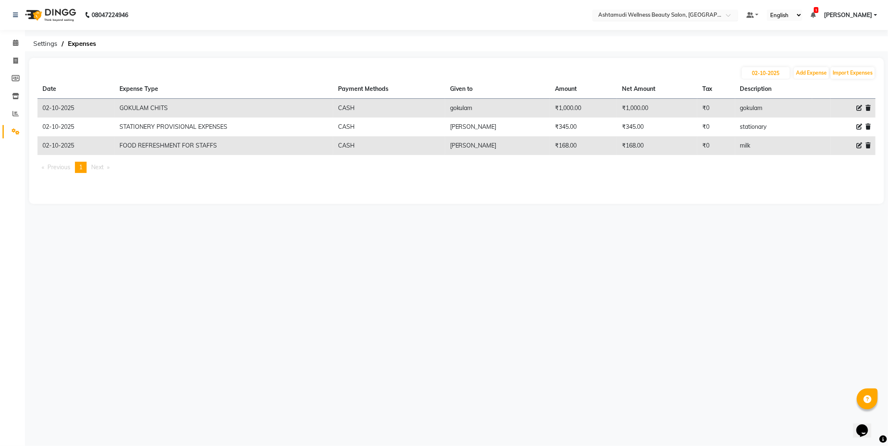
click at [729, 6] on nav "08047224946 Select Location × Ashtamudi Wellness Beauty Salon, Cochin Default P…" at bounding box center [444, 15] width 888 height 30
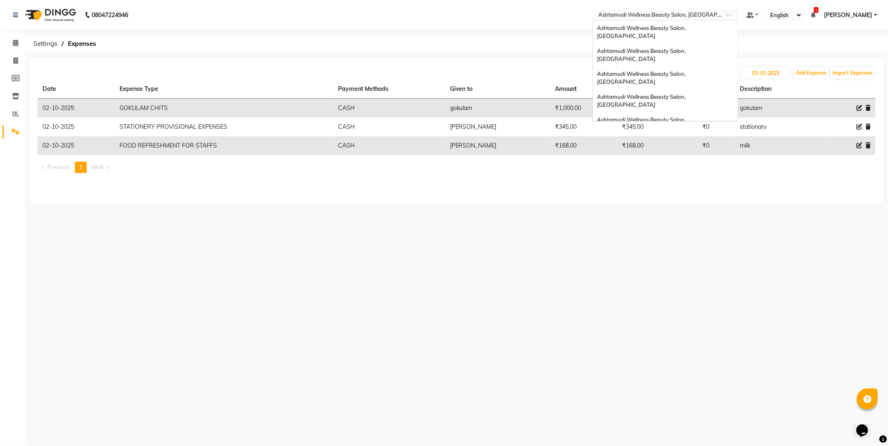
click at [729, 12] on div at bounding box center [666, 16] width 146 height 8
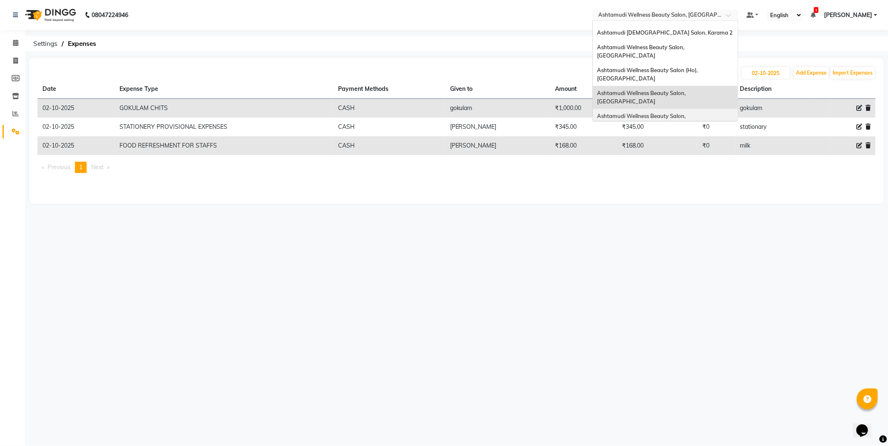
click at [721, 109] on div "Ashtamudi Wellness Beauty Salon, [GEOGRAPHIC_DATA]" at bounding box center [665, 120] width 145 height 23
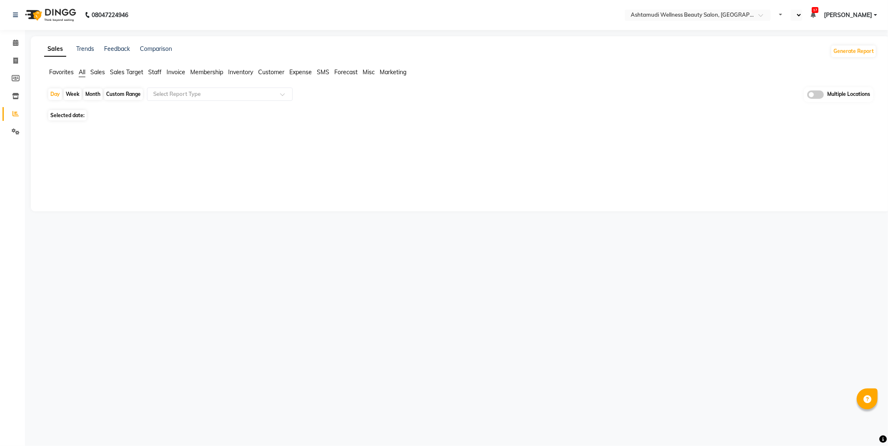
select select "en"
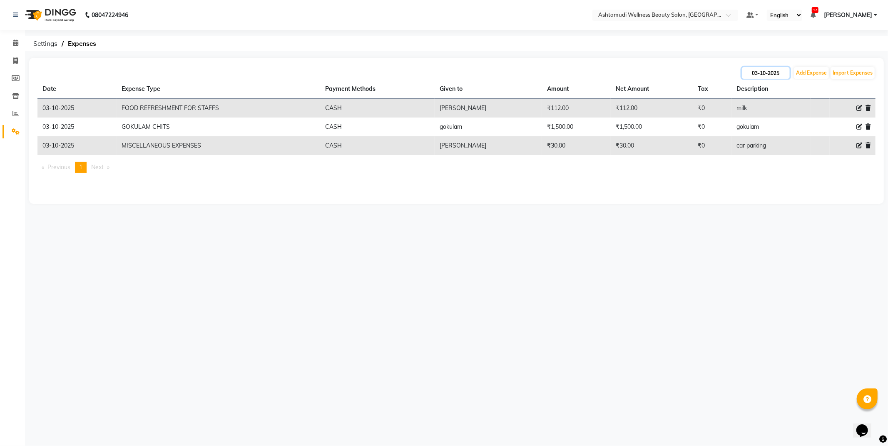
click at [760, 71] on input "03-10-2025" at bounding box center [766, 73] width 48 height 12
select select "10"
select select "2025"
click at [748, 89] on button "Previous month" at bounding box center [749, 88] width 7 height 13
select select "9"
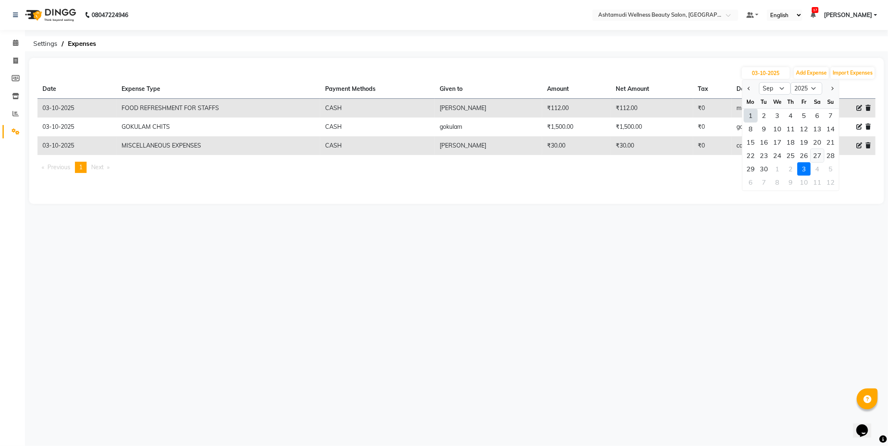
click at [815, 156] on div "27" at bounding box center [817, 155] width 13 height 13
type input "[DATE]"
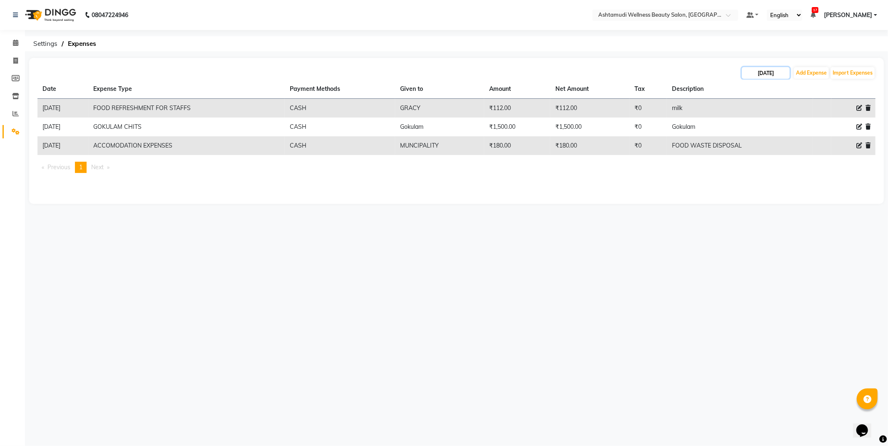
click at [767, 69] on input "[DATE]" at bounding box center [766, 73] width 48 height 12
select select "9"
select select "2025"
click at [829, 153] on div "28" at bounding box center [830, 155] width 13 height 13
type input "[DATE]"
